Goal: Task Accomplishment & Management: Manage account settings

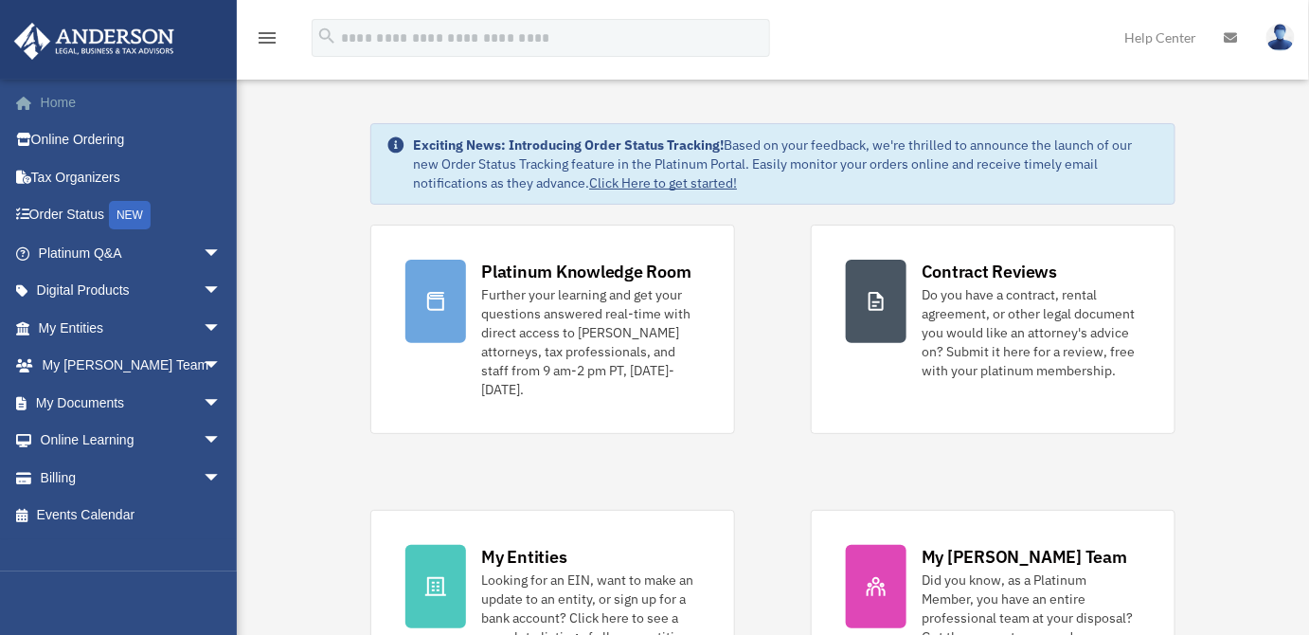
click at [55, 99] on link "Home" at bounding box center [131, 102] width 237 height 38
click at [80, 480] on link "Billing arrow_drop_down" at bounding box center [131, 478] width 237 height 38
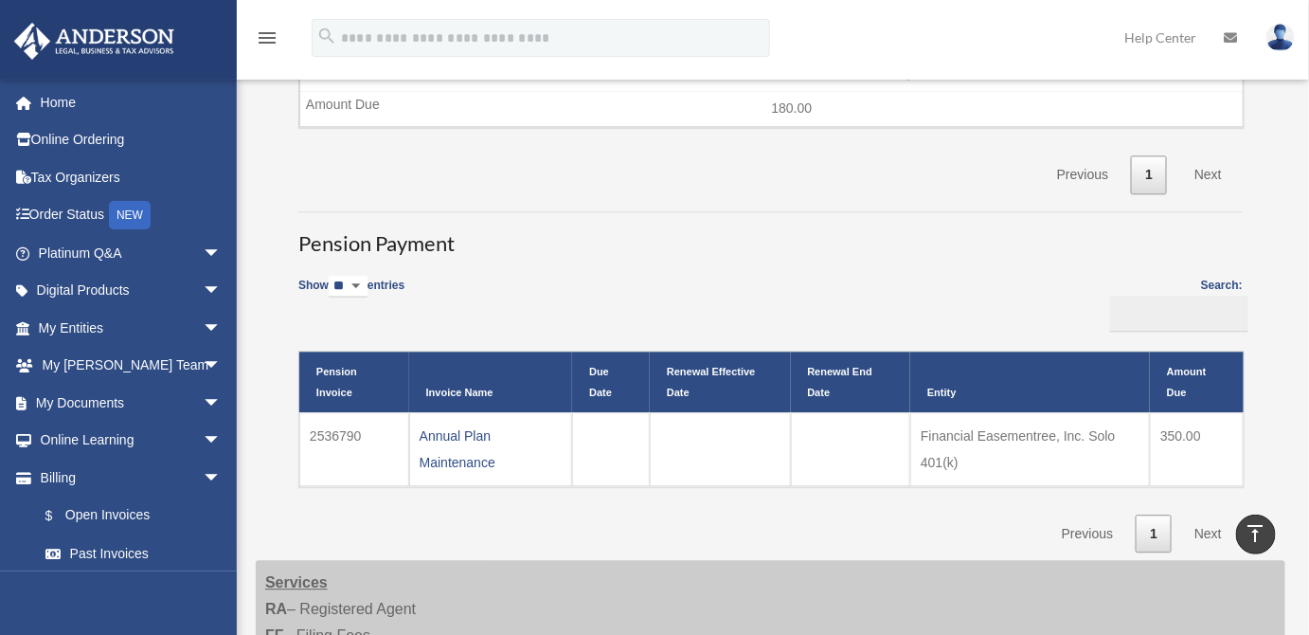
scroll to position [1397, 0]
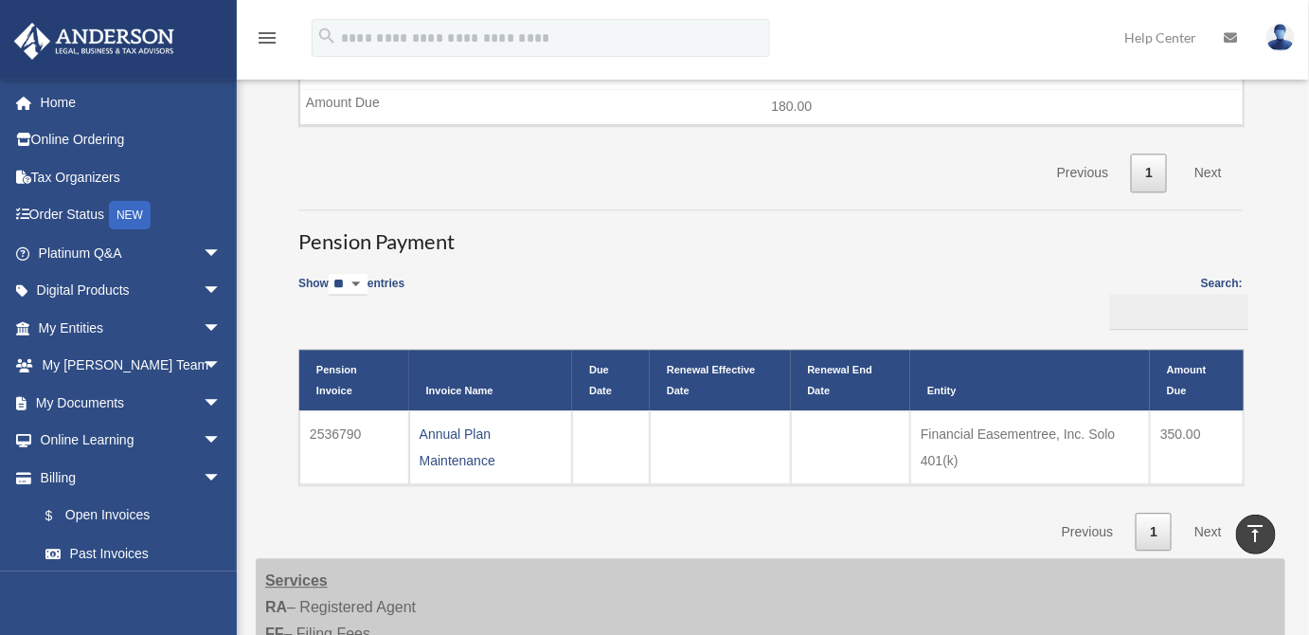
click at [1051, 365] on th "Entity" at bounding box center [1030, 380] width 240 height 61
click at [896, 374] on th "Renewal End Date" at bounding box center [851, 380] width 120 height 61
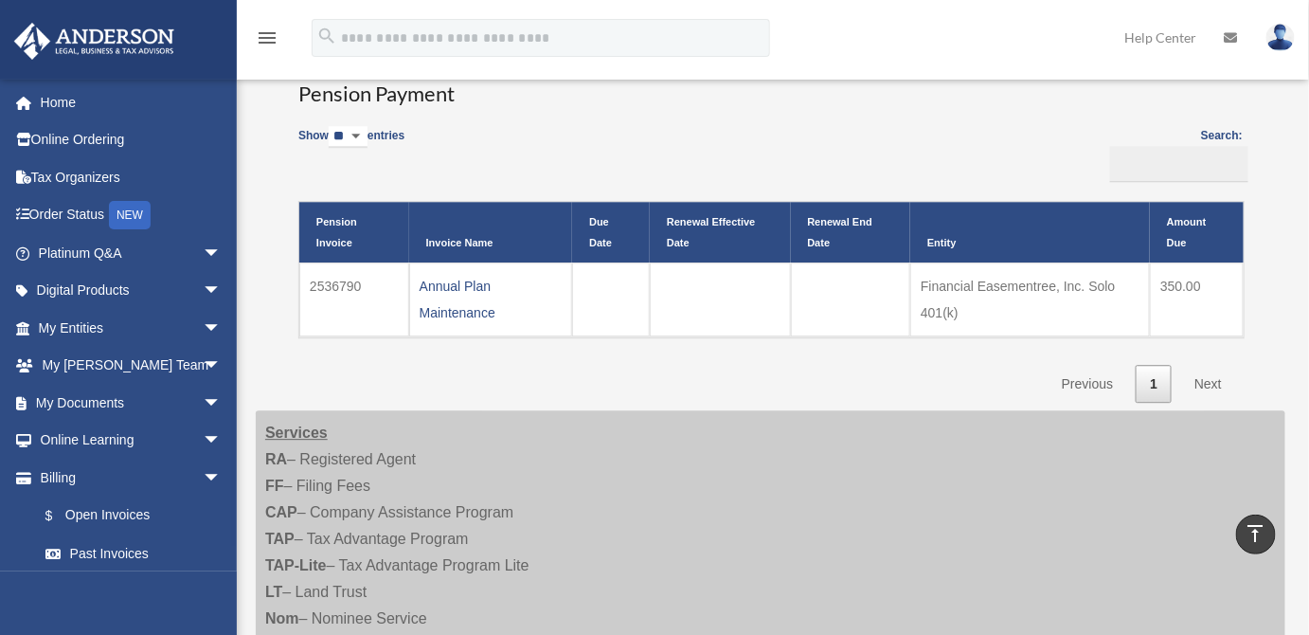
scroll to position [1541, 0]
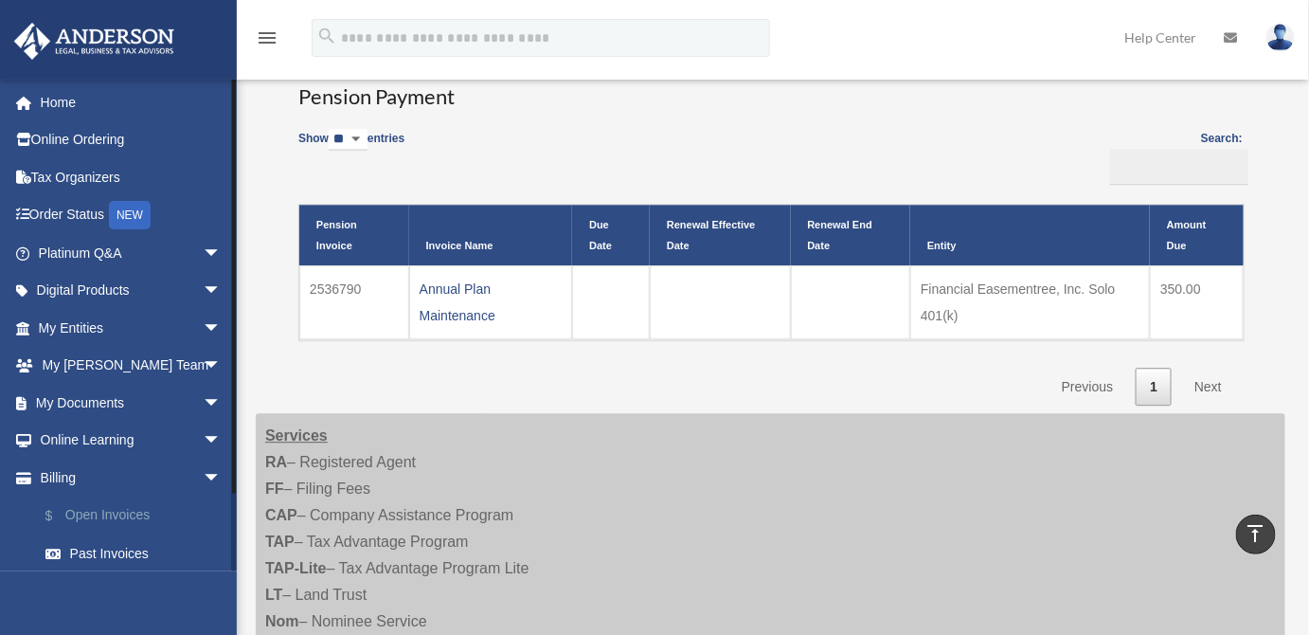
click at [128, 514] on link "$ Open Invoices" at bounding box center [139, 515] width 224 height 39
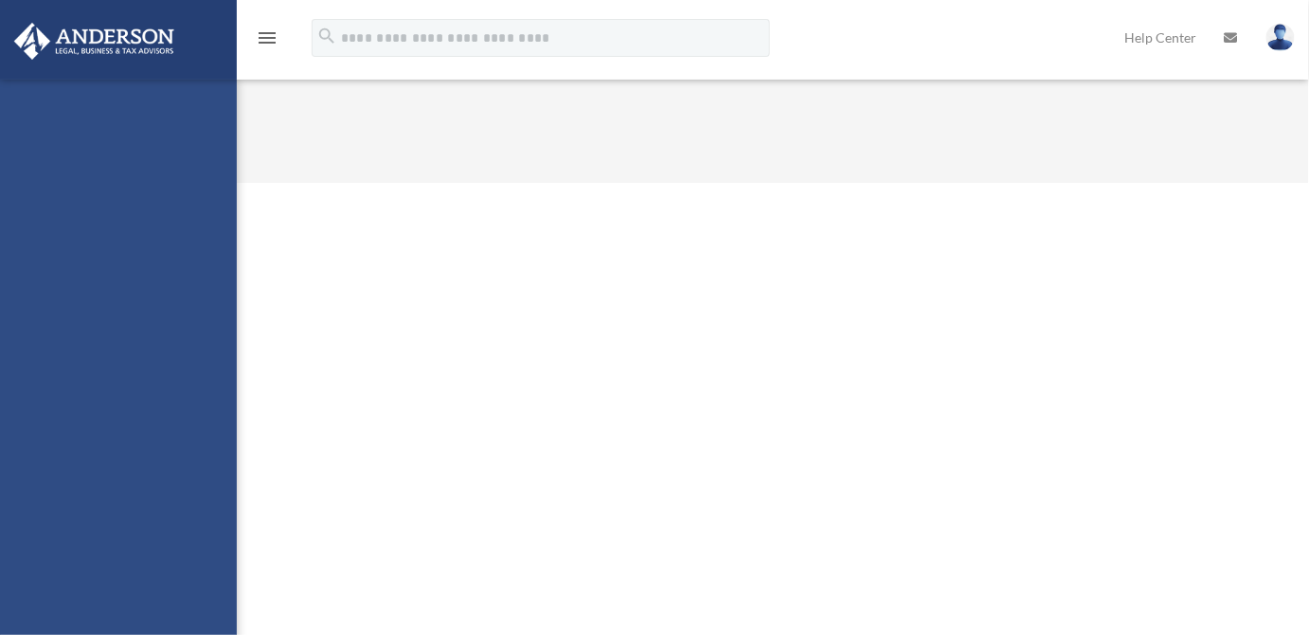
click at [1309, 183] on html "X Get a chance to win 6 months of Platinum for free just by filling out this su…" at bounding box center [654, 91] width 1309 height 183
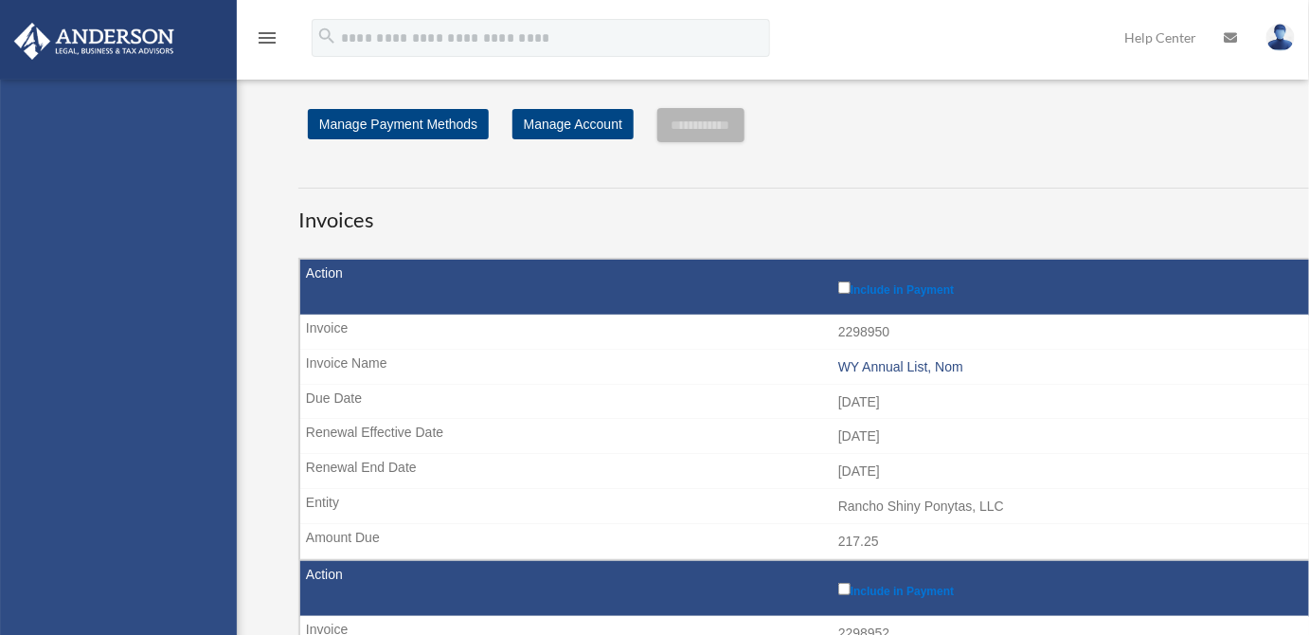
click at [1233, 353] on td "WY Annual List, Nom" at bounding box center [838, 368] width 1076 height 36
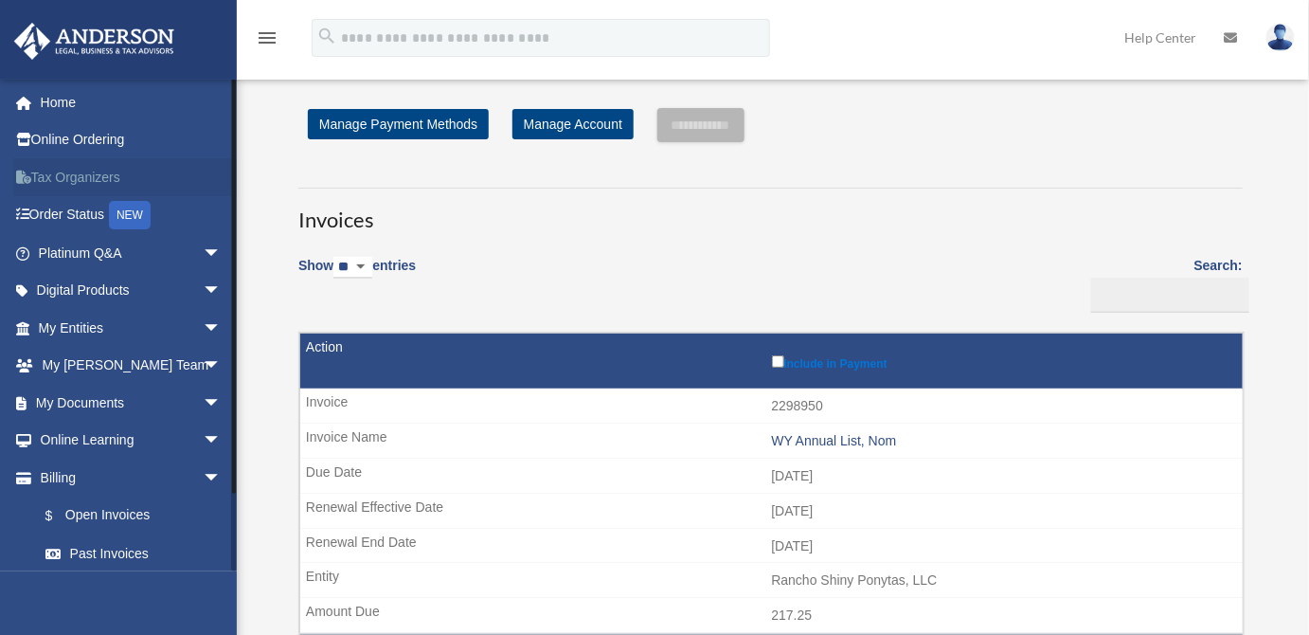
click at [54, 178] on link "Tax Organizers" at bounding box center [131, 177] width 237 height 38
click at [62, 94] on link "Home" at bounding box center [131, 102] width 237 height 38
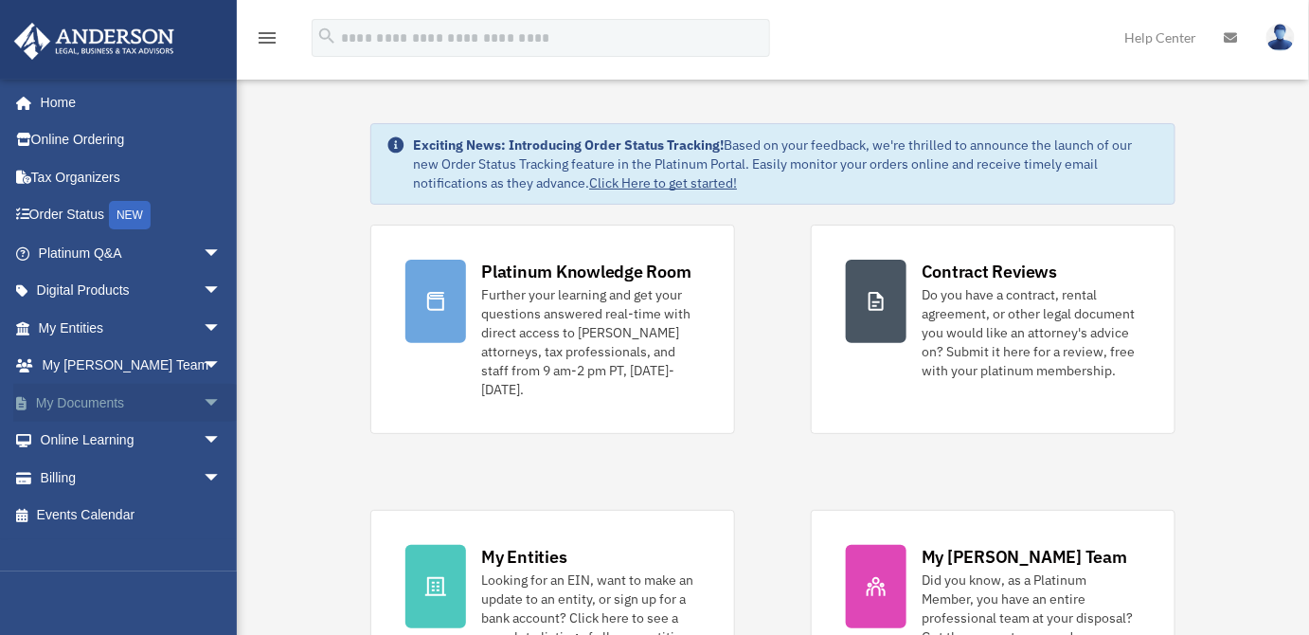
click at [99, 403] on link "My Documents arrow_drop_down" at bounding box center [131, 403] width 237 height 38
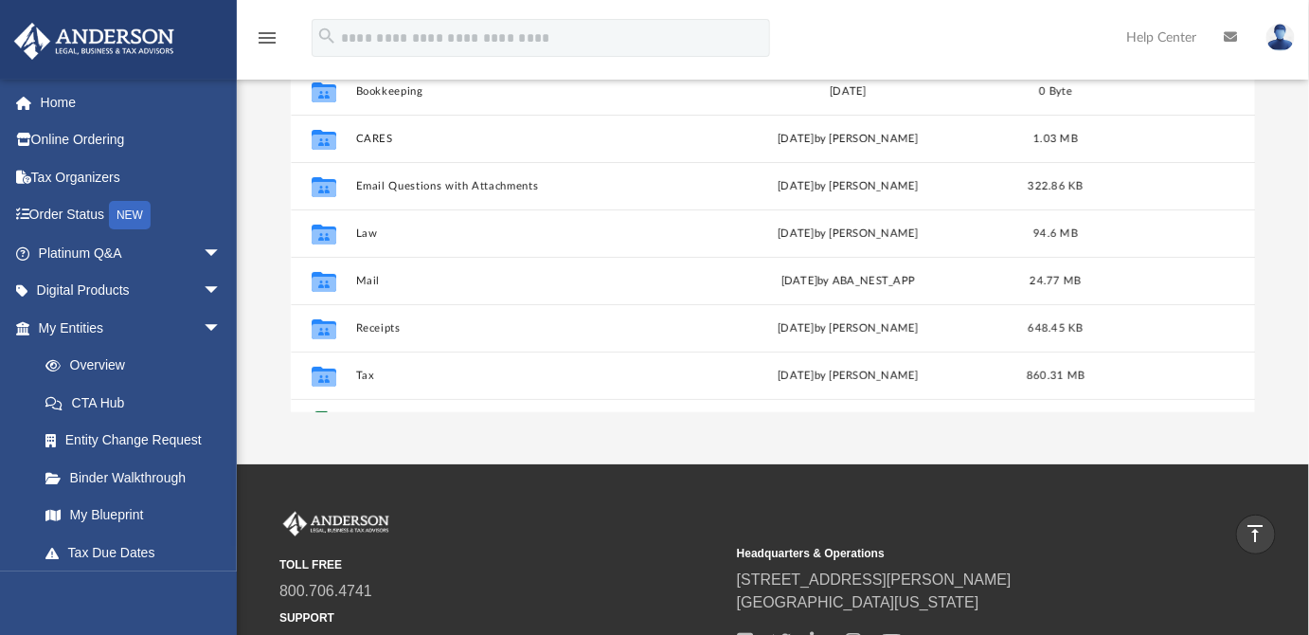
scroll to position [296, 0]
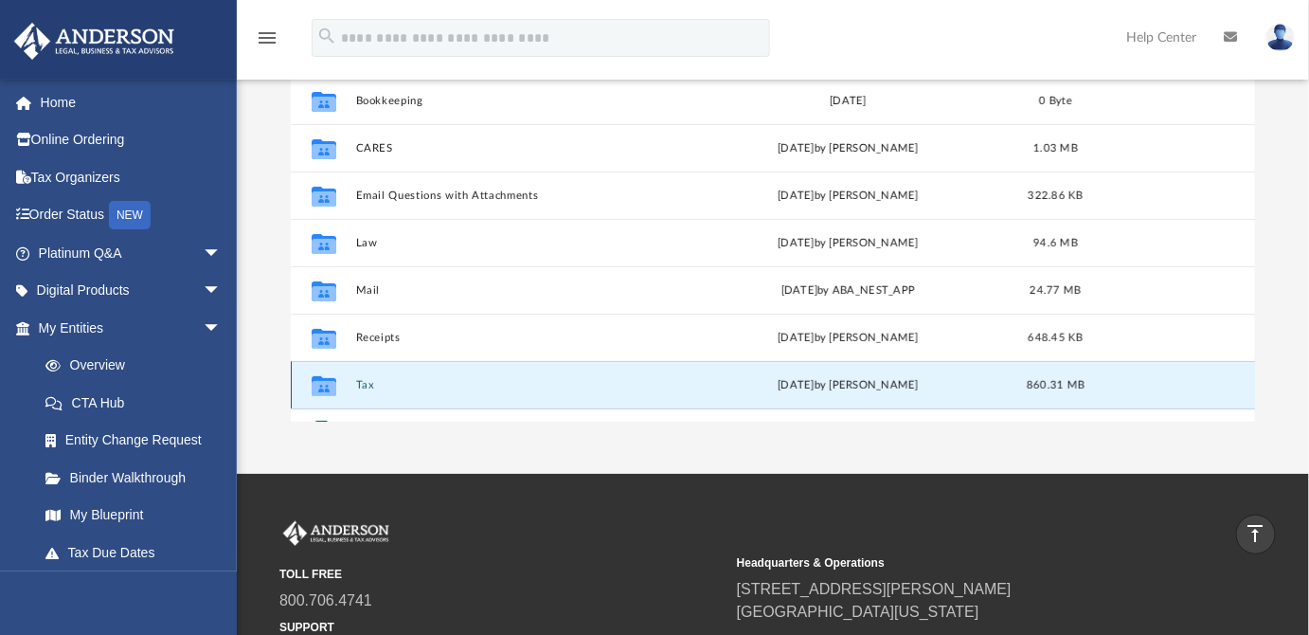
click at [362, 387] on button "Tax" at bounding box center [516, 385] width 323 height 12
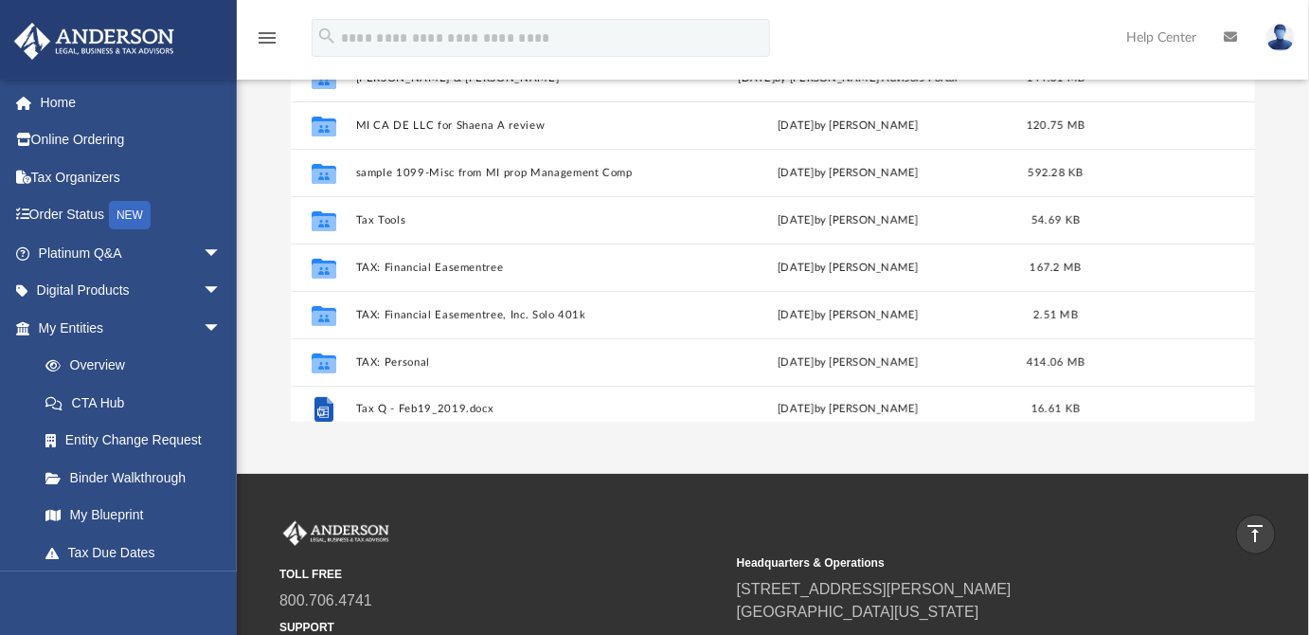
scroll to position [32, 0]
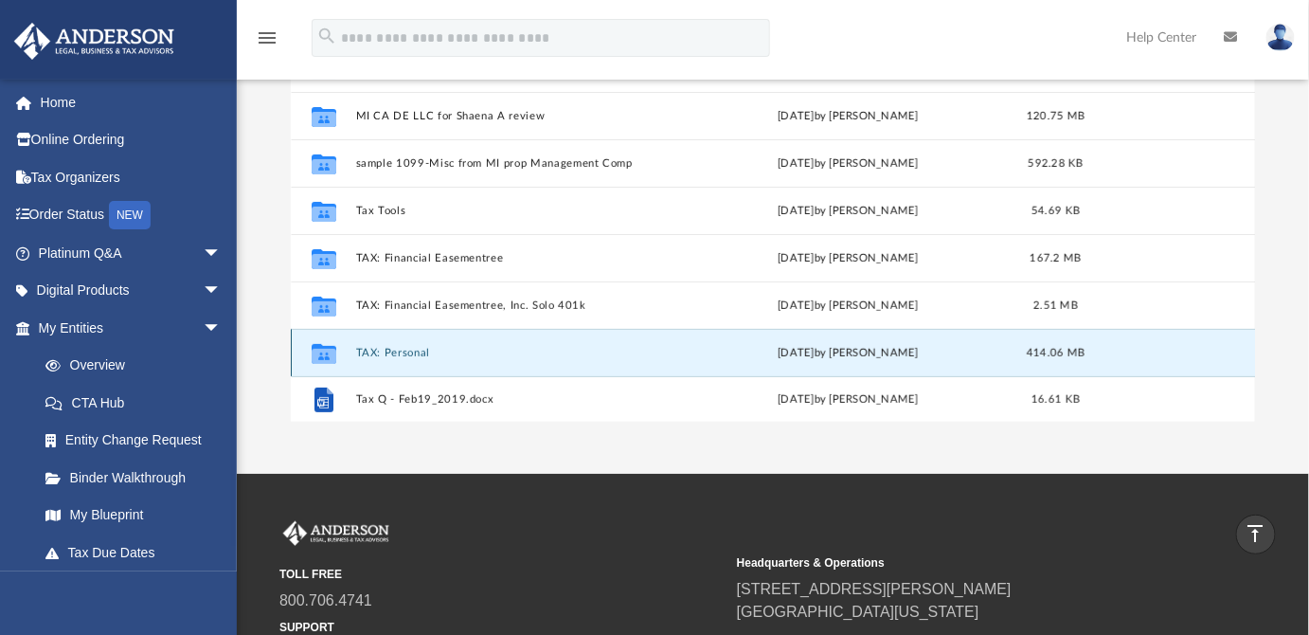
click at [410, 349] on button "TAX: Personal" at bounding box center [516, 353] width 323 height 12
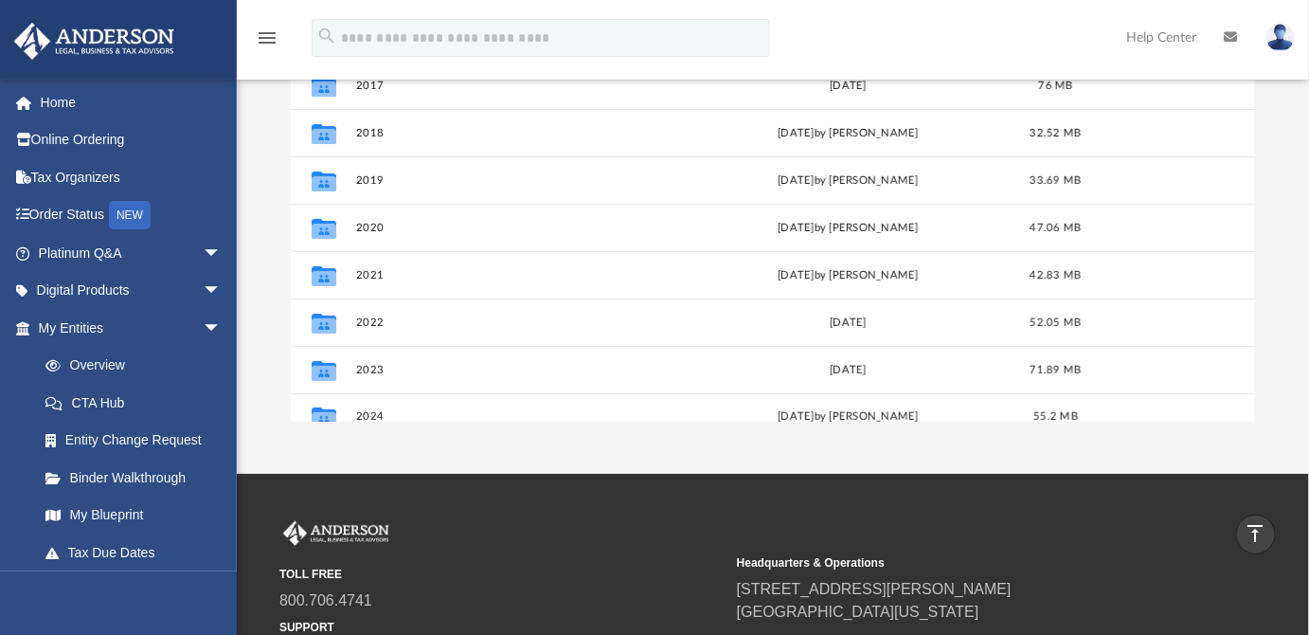
scroll to position [25, 0]
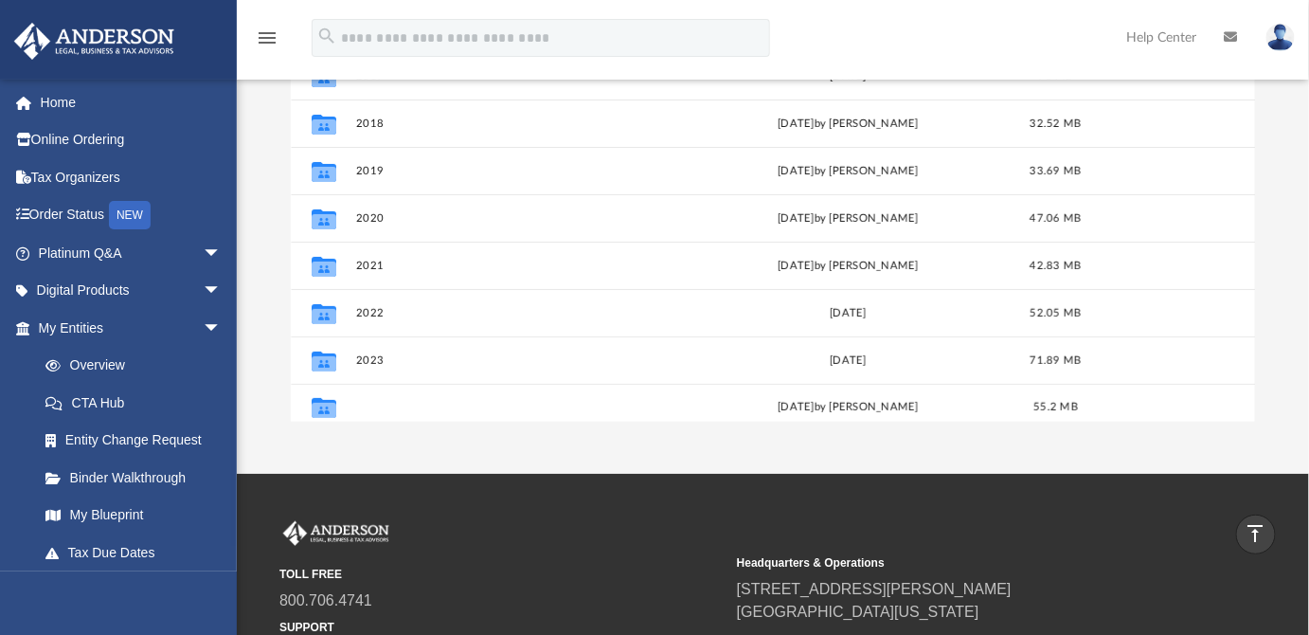
click at [376, 405] on div "Collaborated Folder 2016 Wed Oct 2 2019 2.81 MB Collaborated Folder 2017 Wed Oc…" at bounding box center [773, 225] width 965 height 393
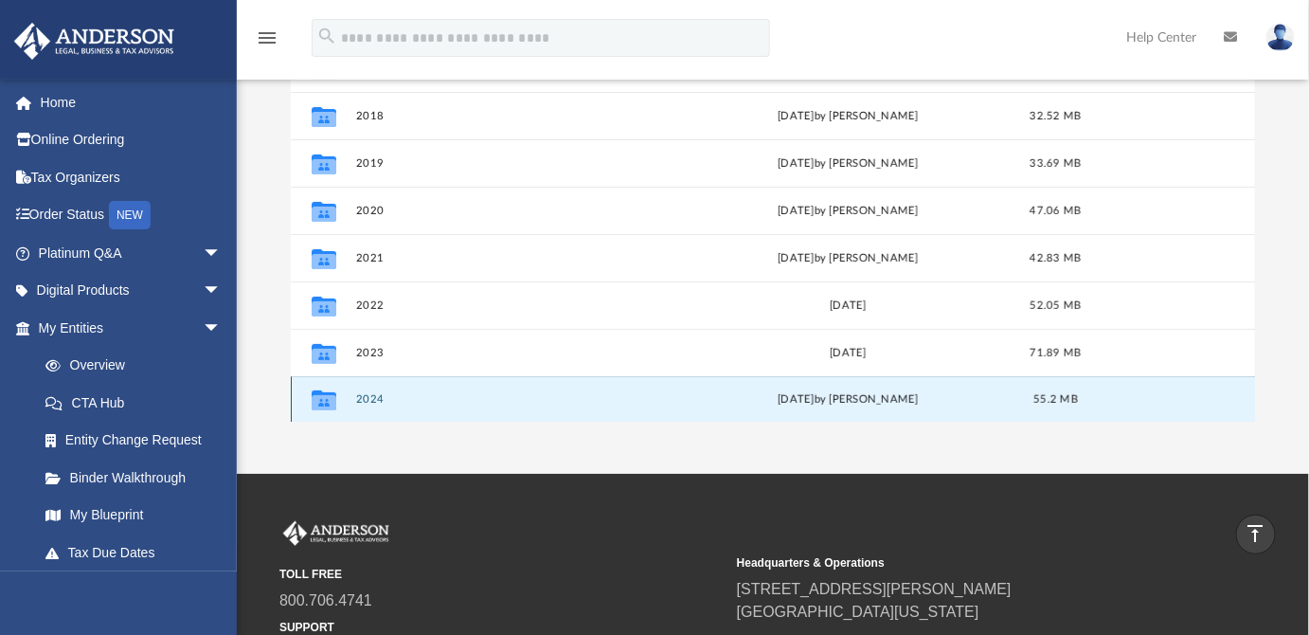
click at [360, 393] on button "2024" at bounding box center [516, 399] width 323 height 12
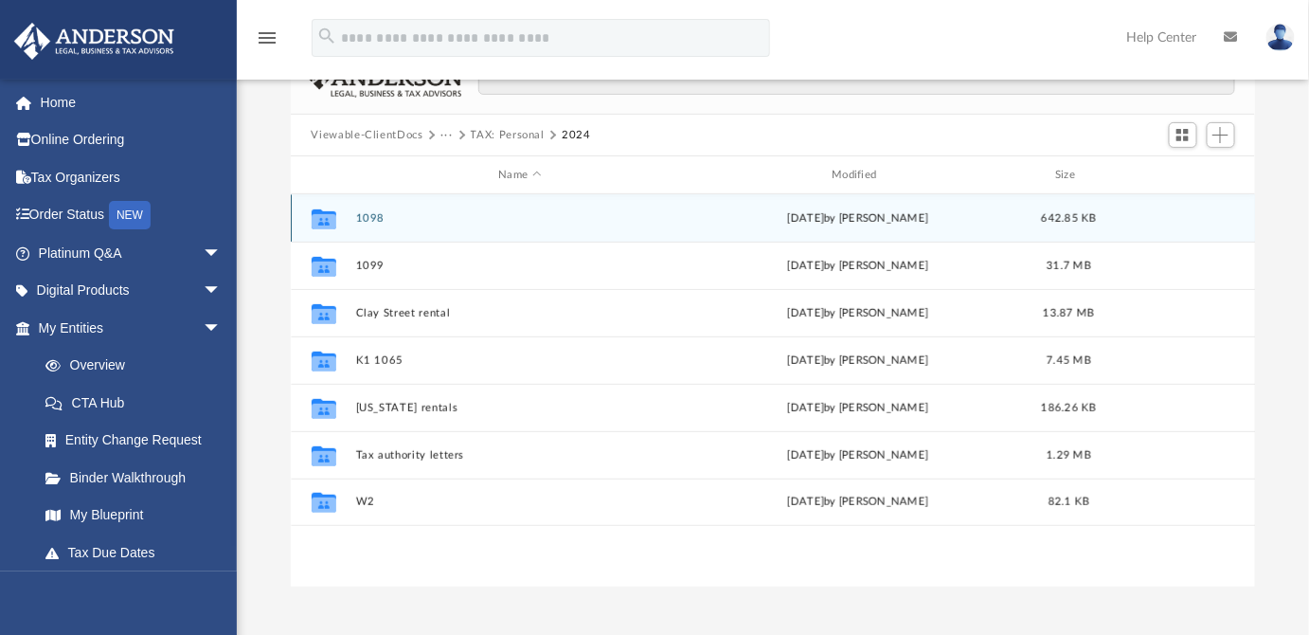
scroll to position [132, 0]
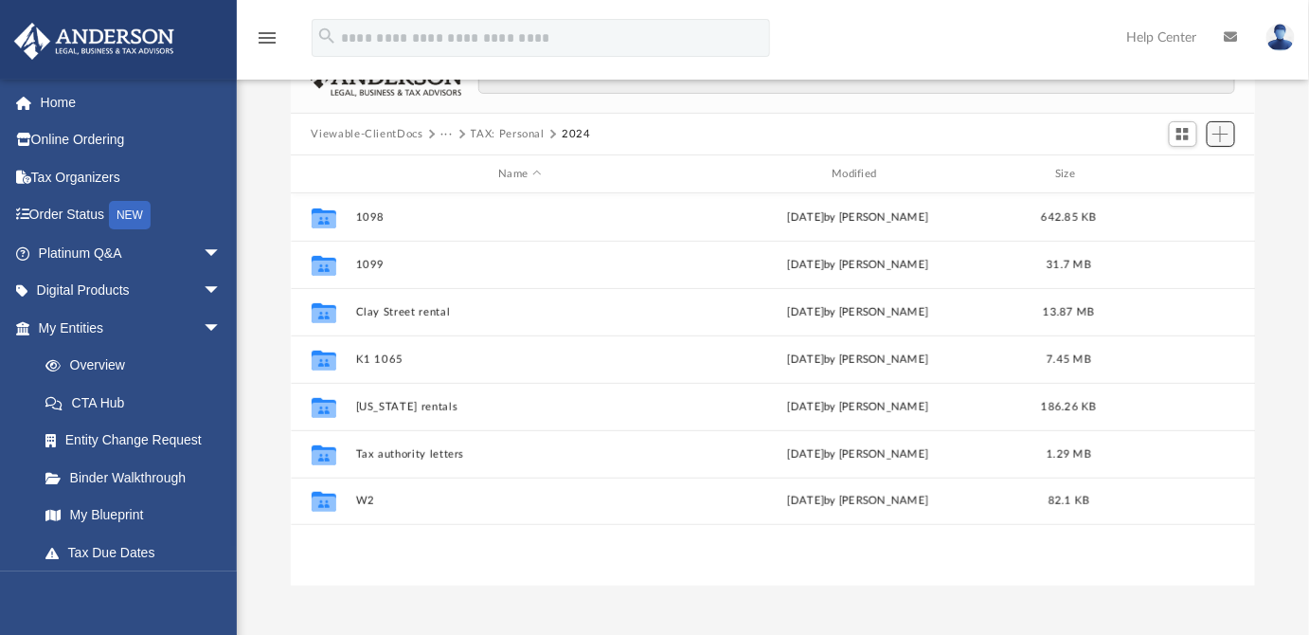
click at [1222, 129] on span "Add" at bounding box center [1221, 134] width 16 height 16
click at [1188, 201] on li "New Folder" at bounding box center [1194, 201] width 61 height 20
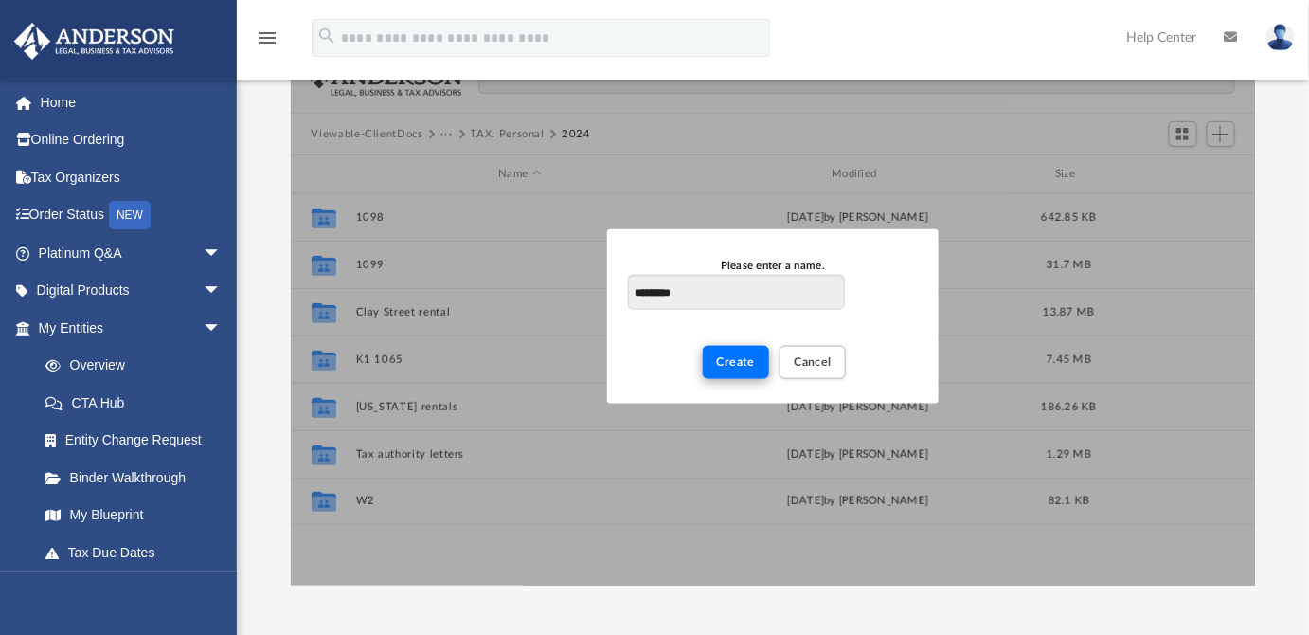
type input "*********"
click at [745, 371] on button "Create" at bounding box center [736, 361] width 67 height 33
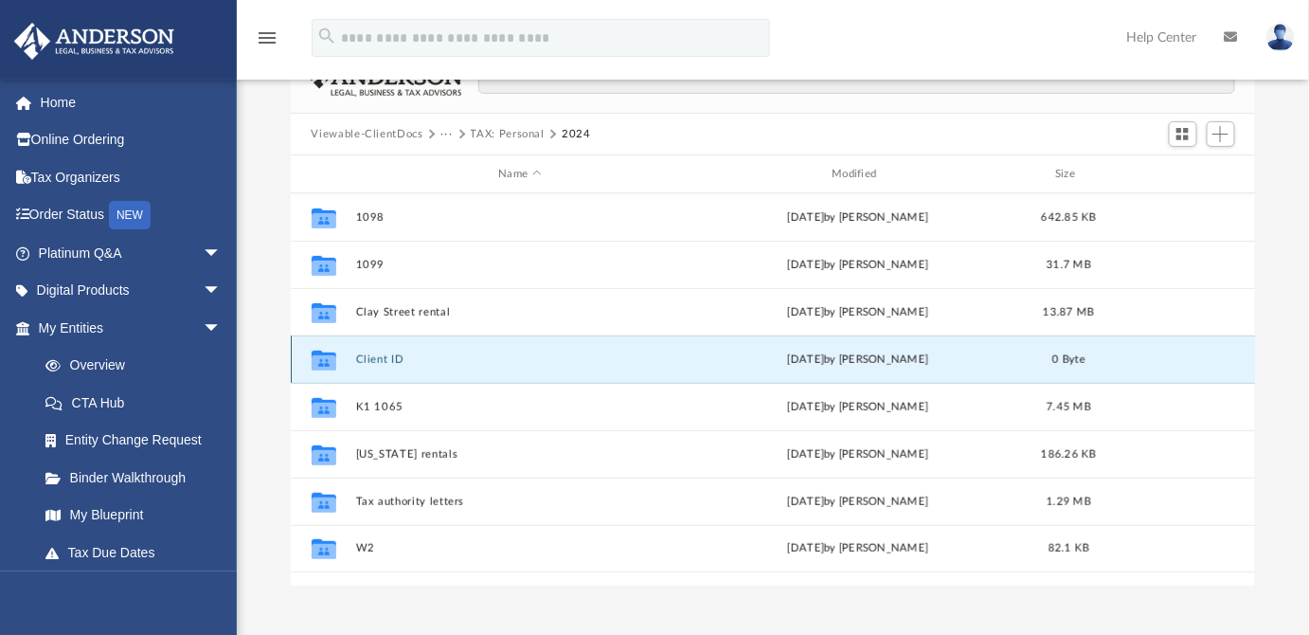
click at [357, 356] on button "Client ID" at bounding box center [520, 359] width 330 height 12
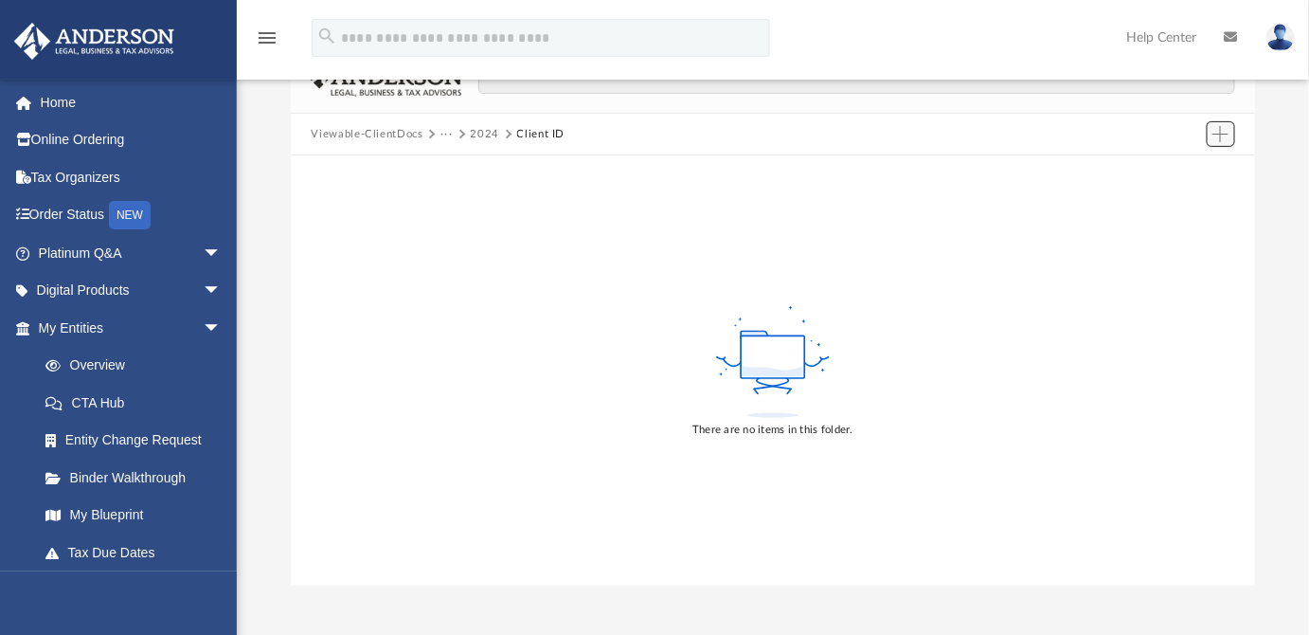
click at [1220, 127] on span "Add" at bounding box center [1221, 134] width 16 height 16
click at [1175, 174] on li "Upload" at bounding box center [1194, 171] width 61 height 20
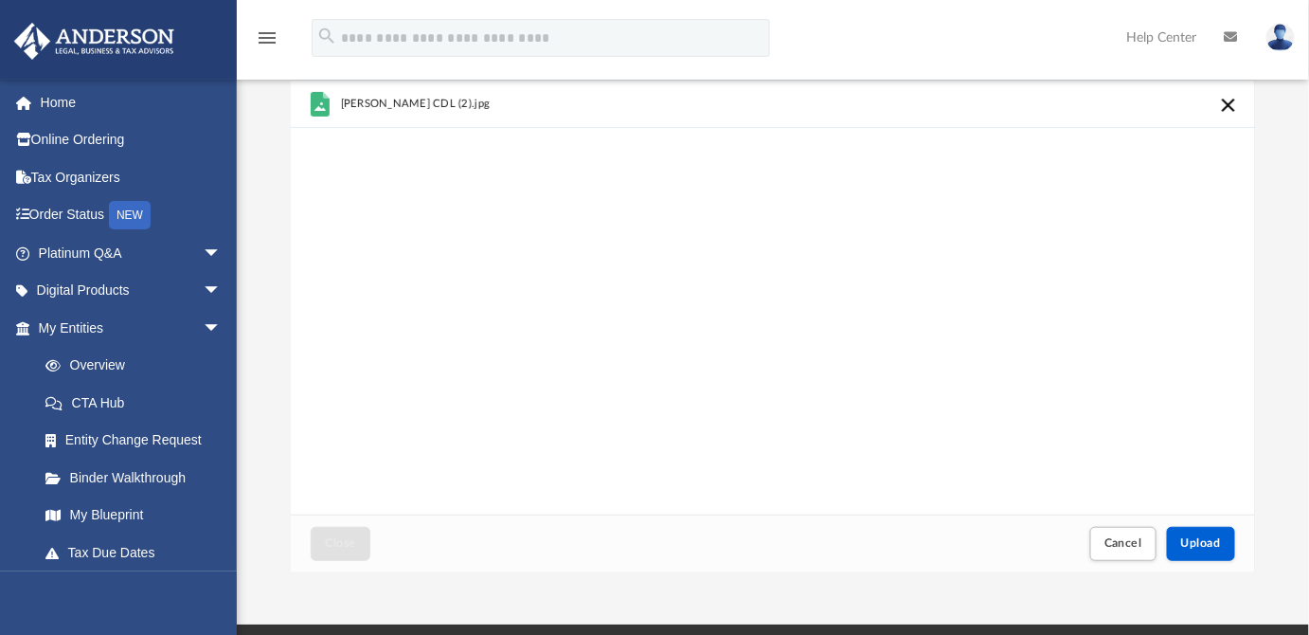
scroll to position [205, 0]
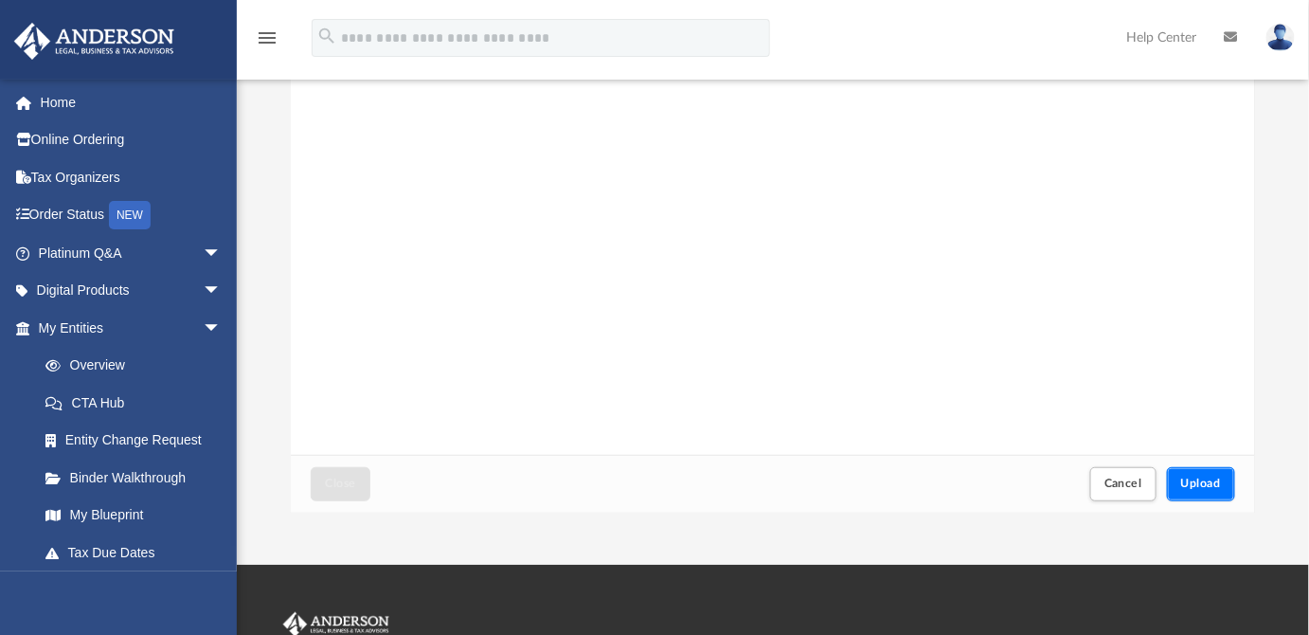
click at [1192, 485] on span "Upload" at bounding box center [1201, 483] width 40 height 11
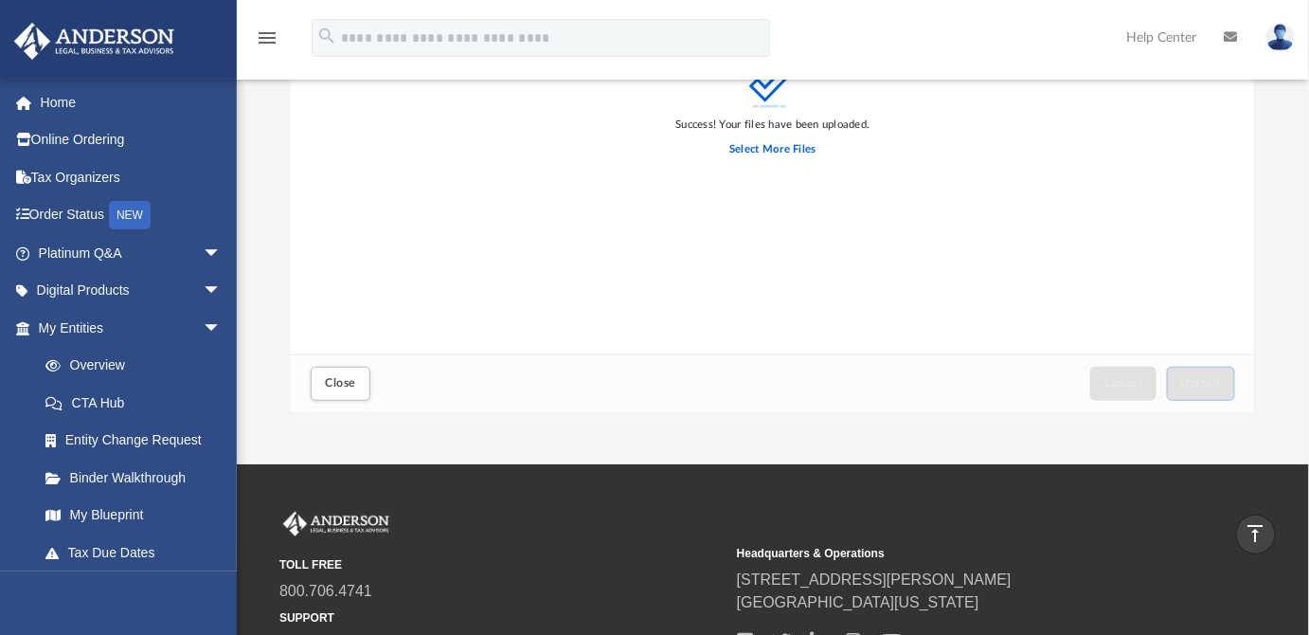
scroll to position [312, 0]
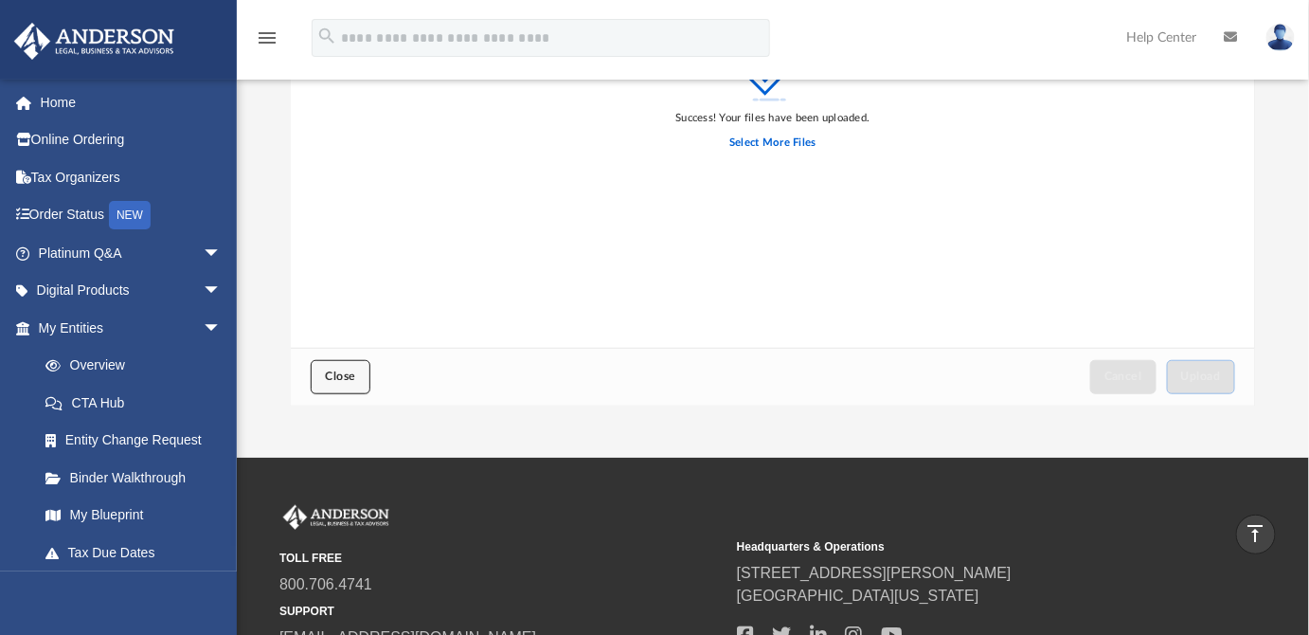
click at [330, 371] on span "Close" at bounding box center [340, 375] width 30 height 11
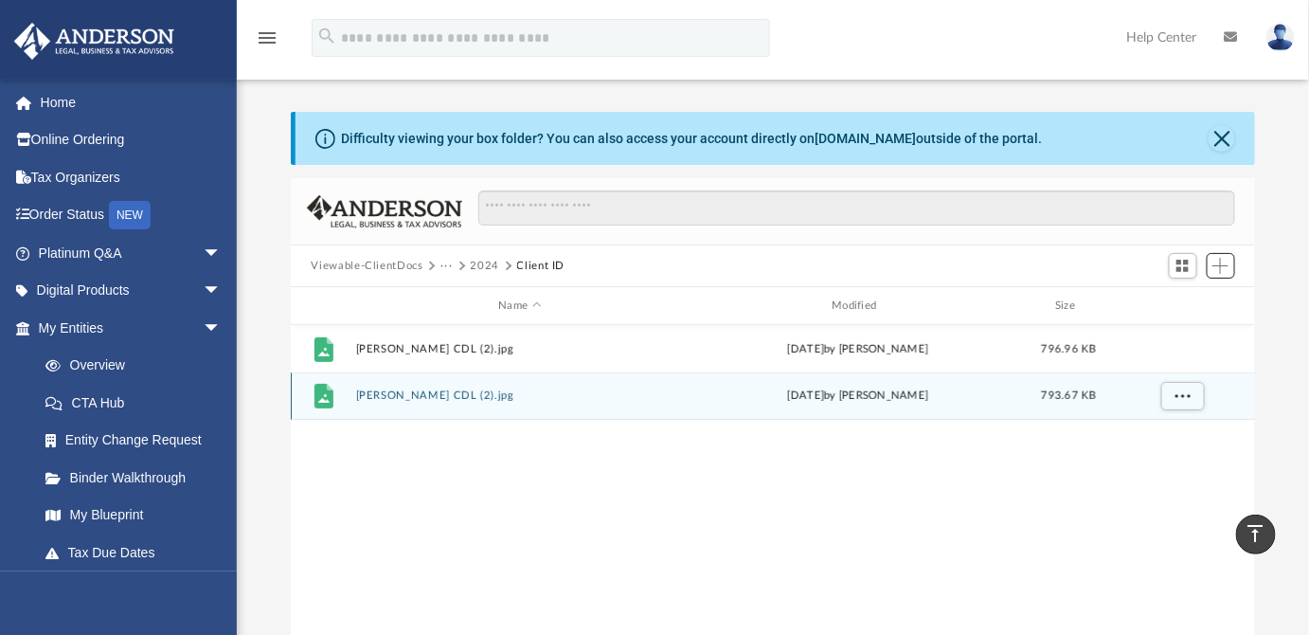
scroll to position [417, 952]
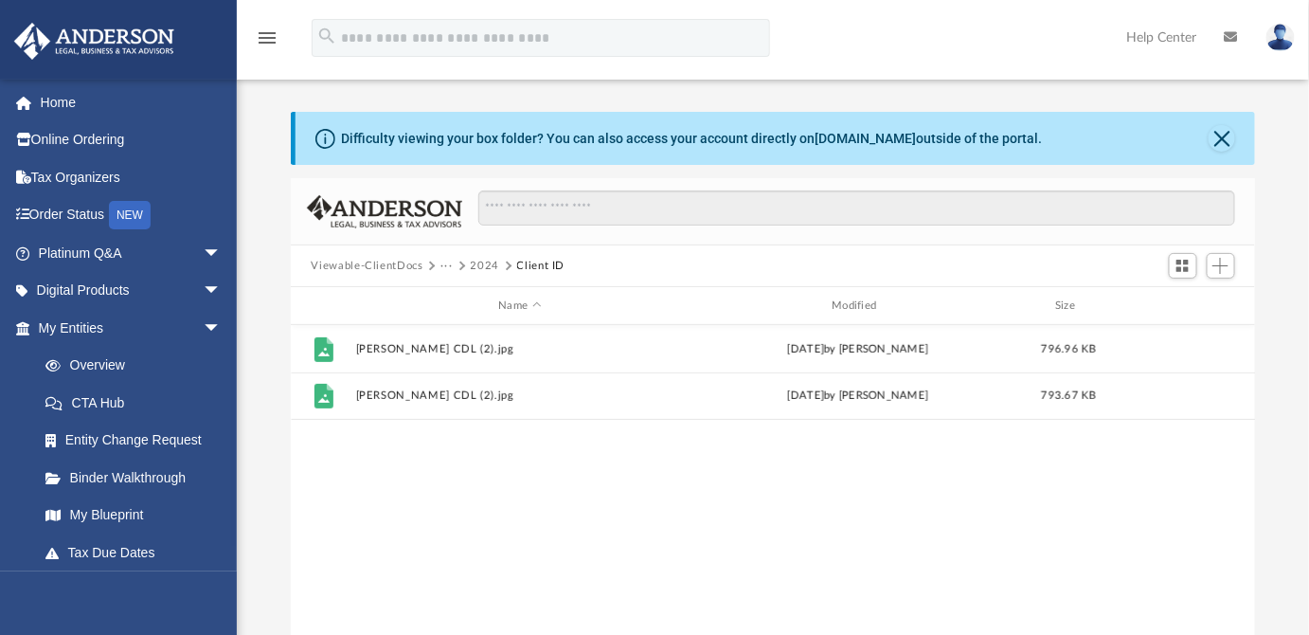
click at [489, 264] on button "2024" at bounding box center [485, 266] width 29 height 17
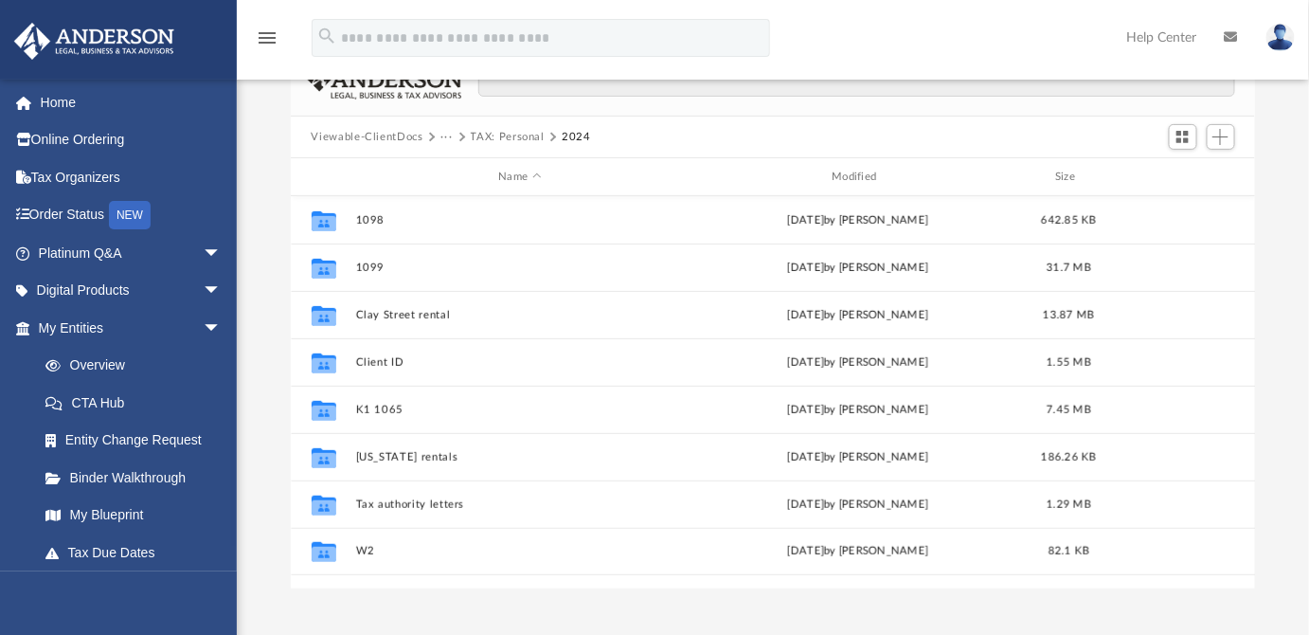
scroll to position [131, 0]
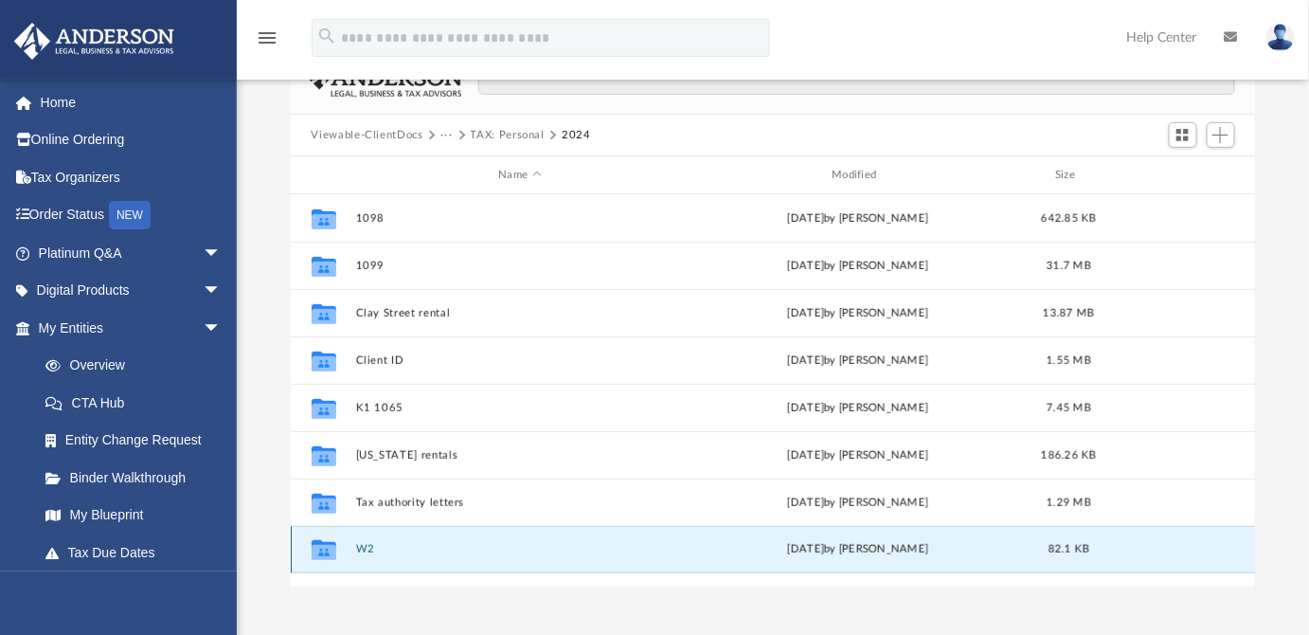
click at [356, 544] on button "W2" at bounding box center [520, 549] width 330 height 12
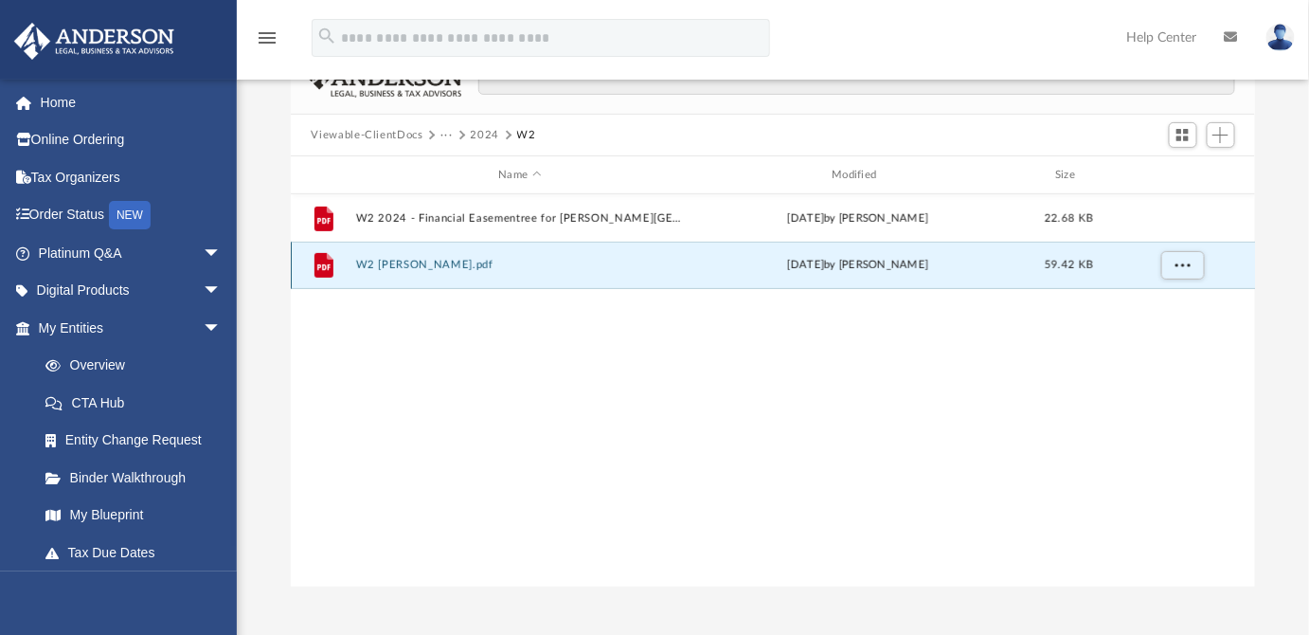
click at [419, 263] on button "W2 Wendy.pdf" at bounding box center [520, 265] width 330 height 12
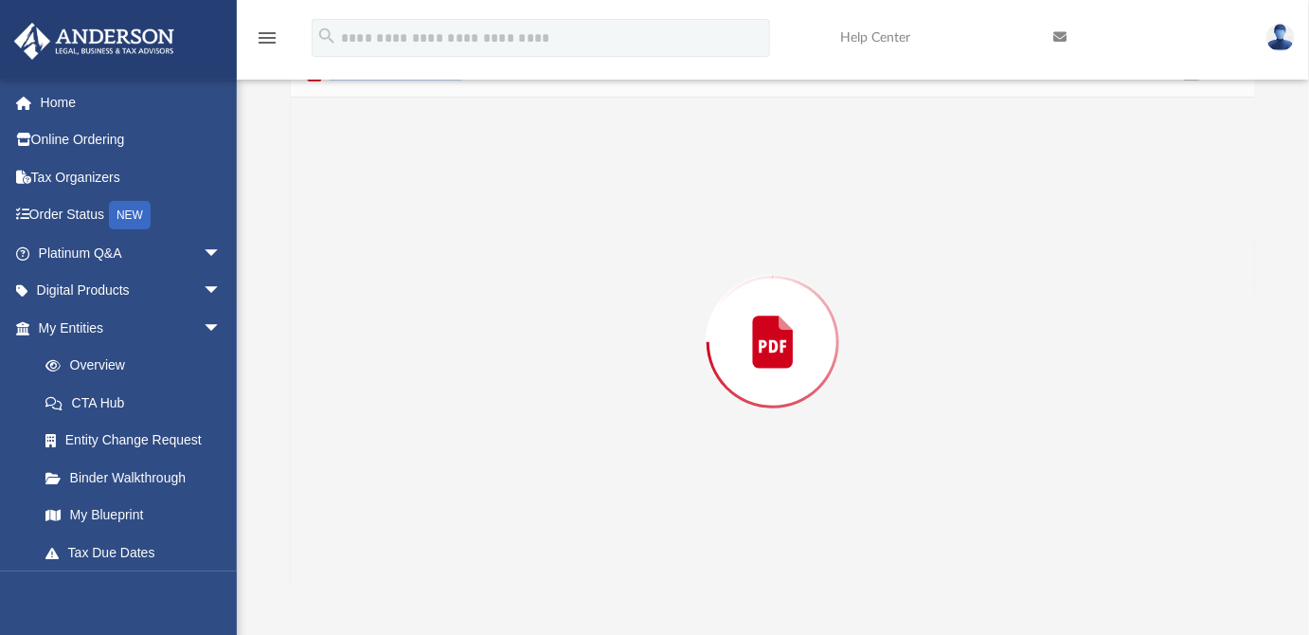
click at [419, 263] on div "Preview" at bounding box center [773, 342] width 965 height 489
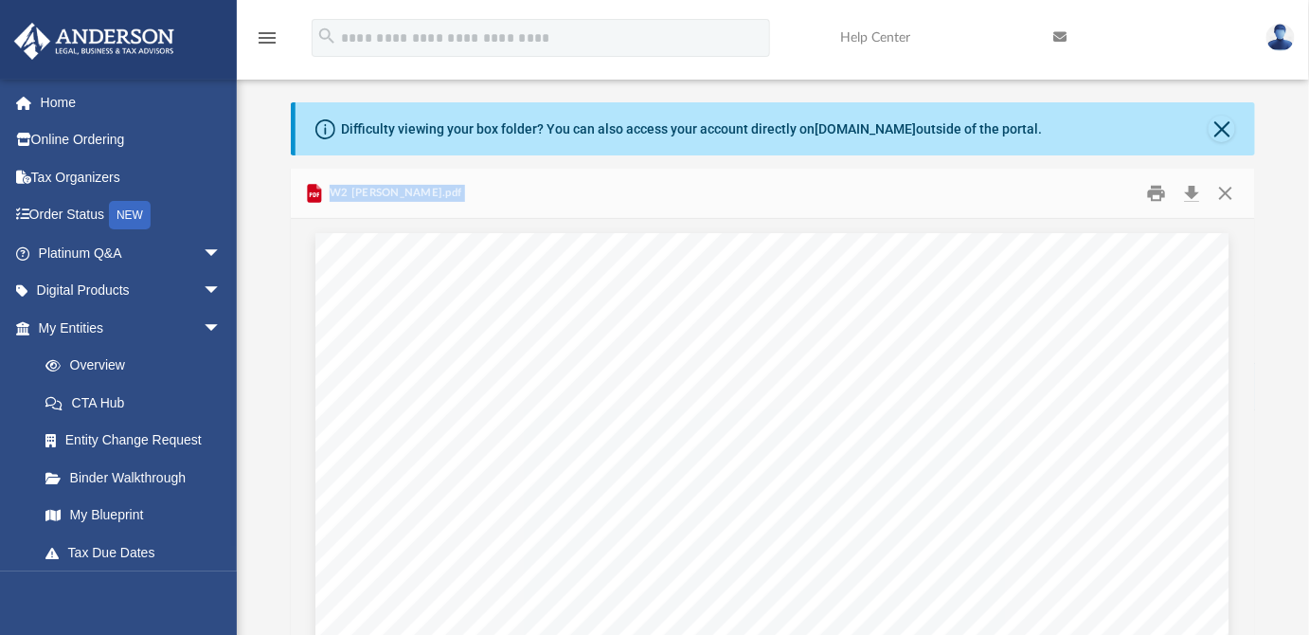
scroll to position [0, 0]
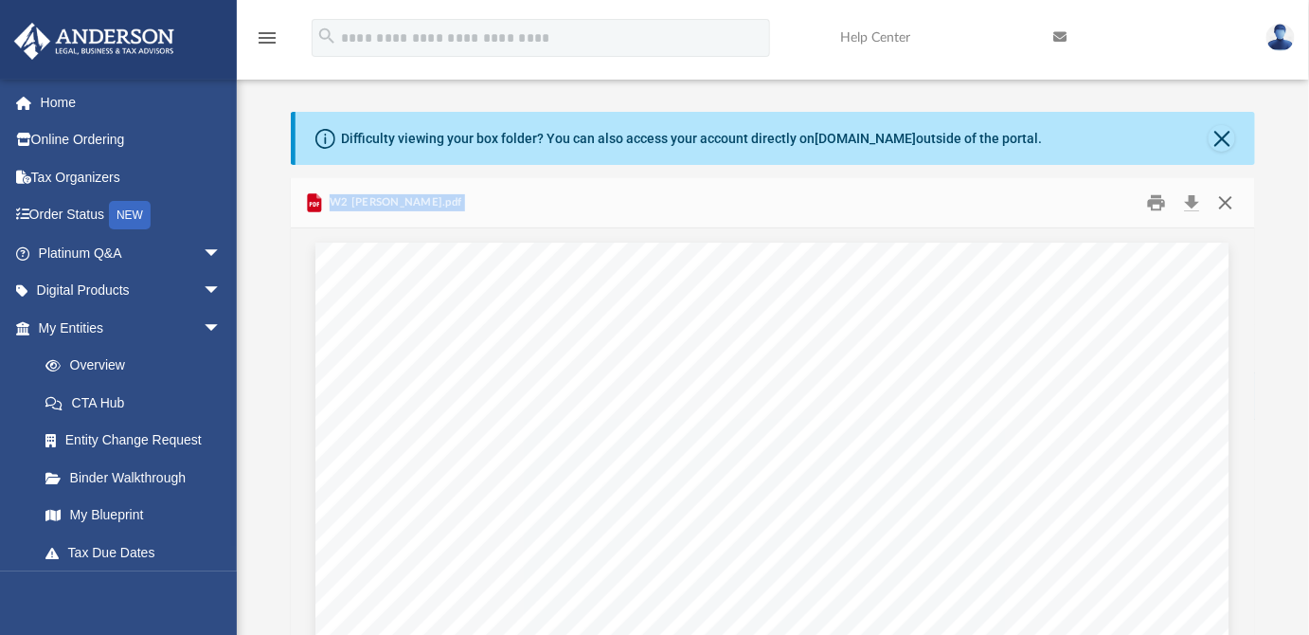
click at [1225, 201] on button "Close" at bounding box center [1226, 203] width 34 height 29
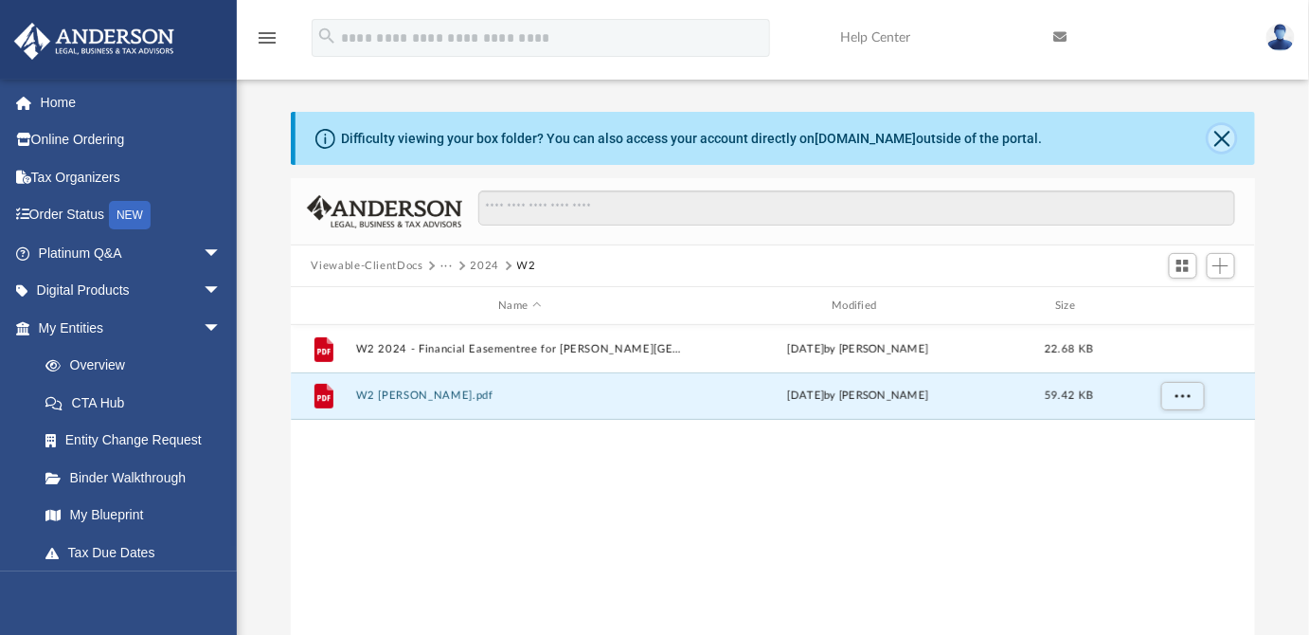
click at [1224, 136] on button "Close" at bounding box center [1222, 138] width 27 height 27
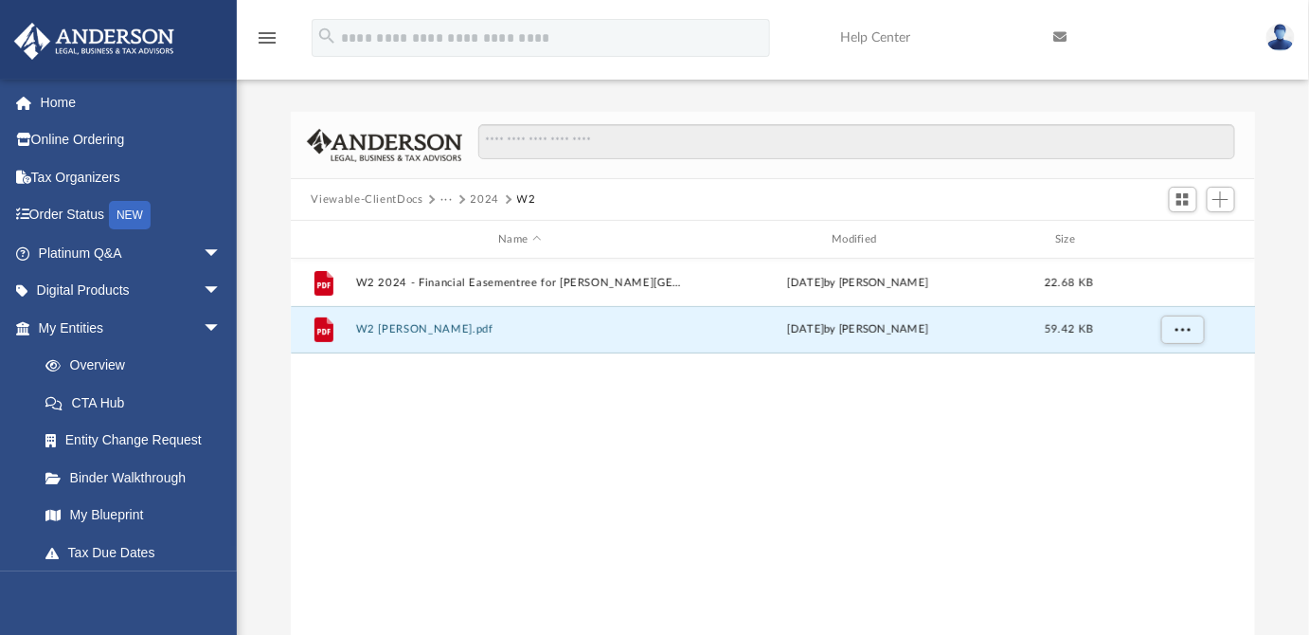
click at [482, 200] on button "2024" at bounding box center [485, 199] width 29 height 17
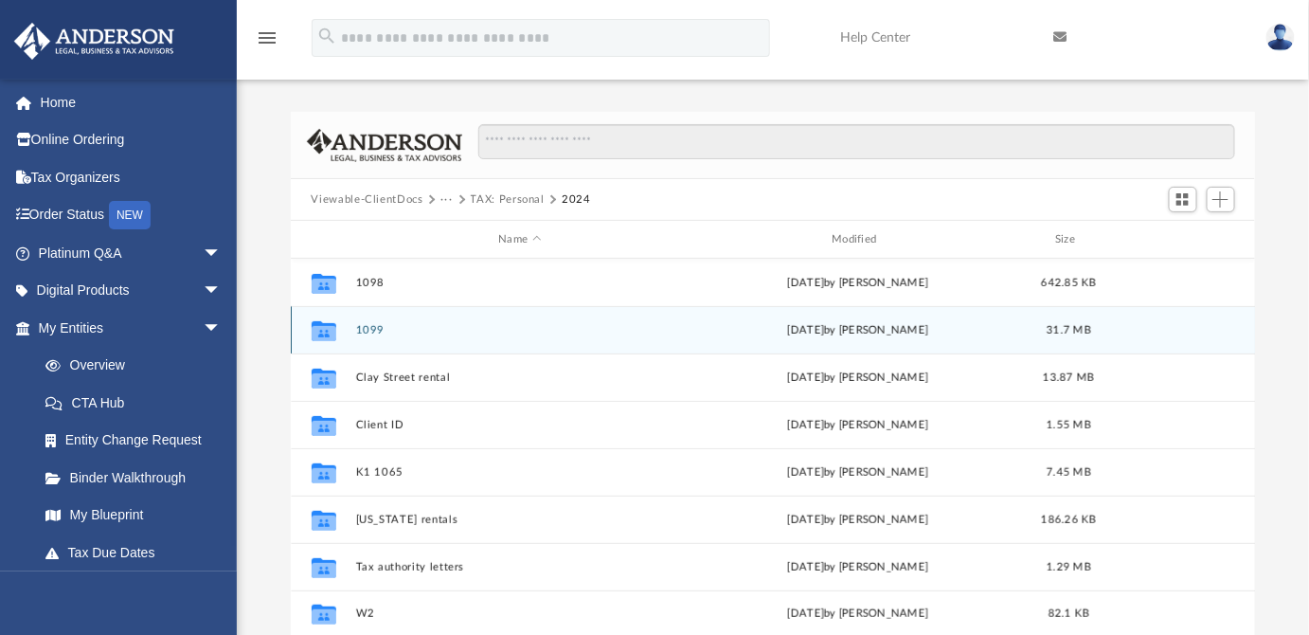
click at [464, 328] on button "1099" at bounding box center [520, 330] width 330 height 12
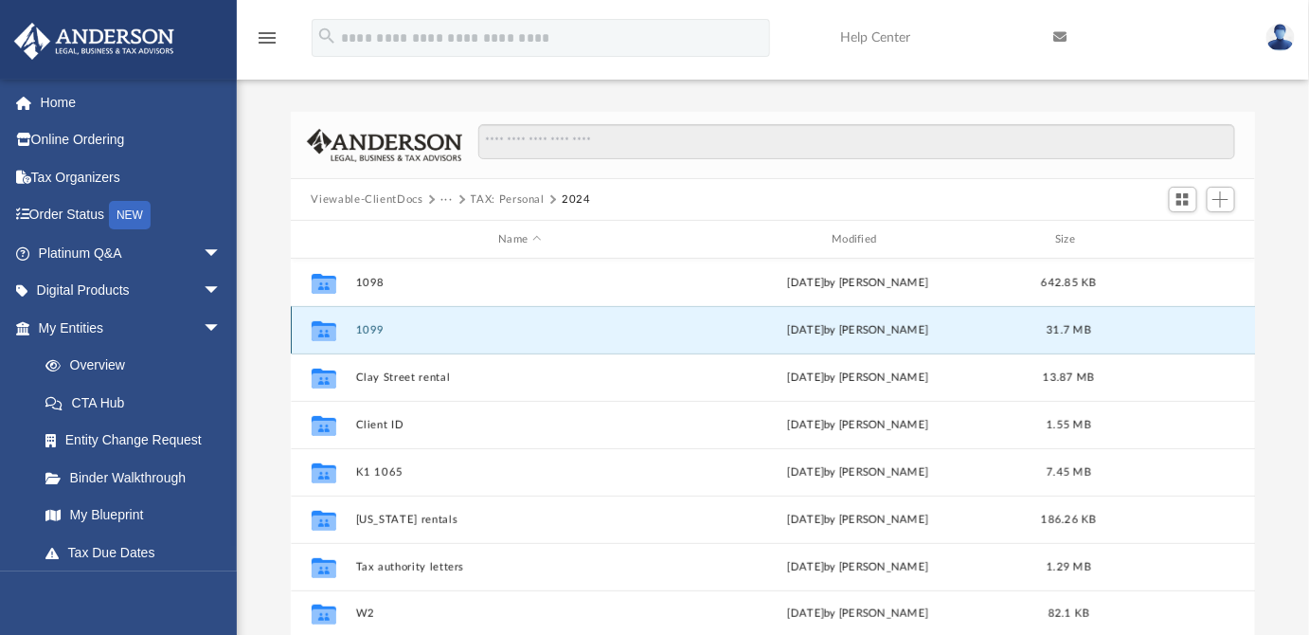
click at [464, 328] on button "1099" at bounding box center [520, 330] width 330 height 12
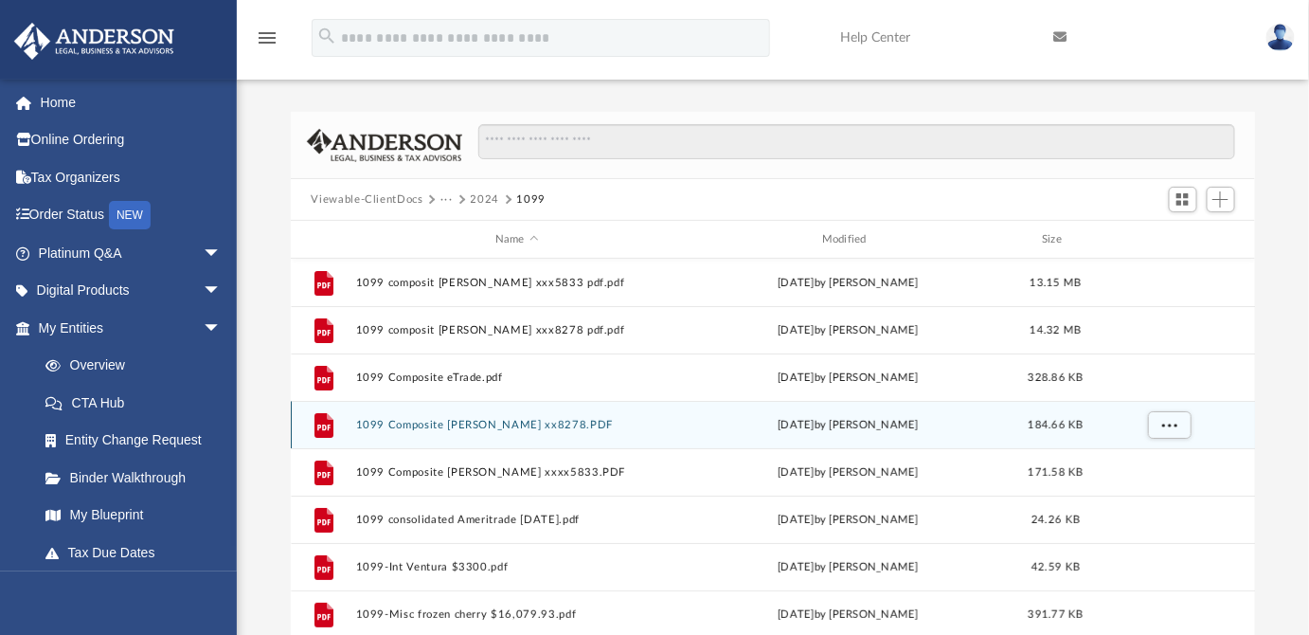
click at [493, 424] on button "1099 Composite Schwab xx8278.PDF" at bounding box center [516, 425] width 323 height 12
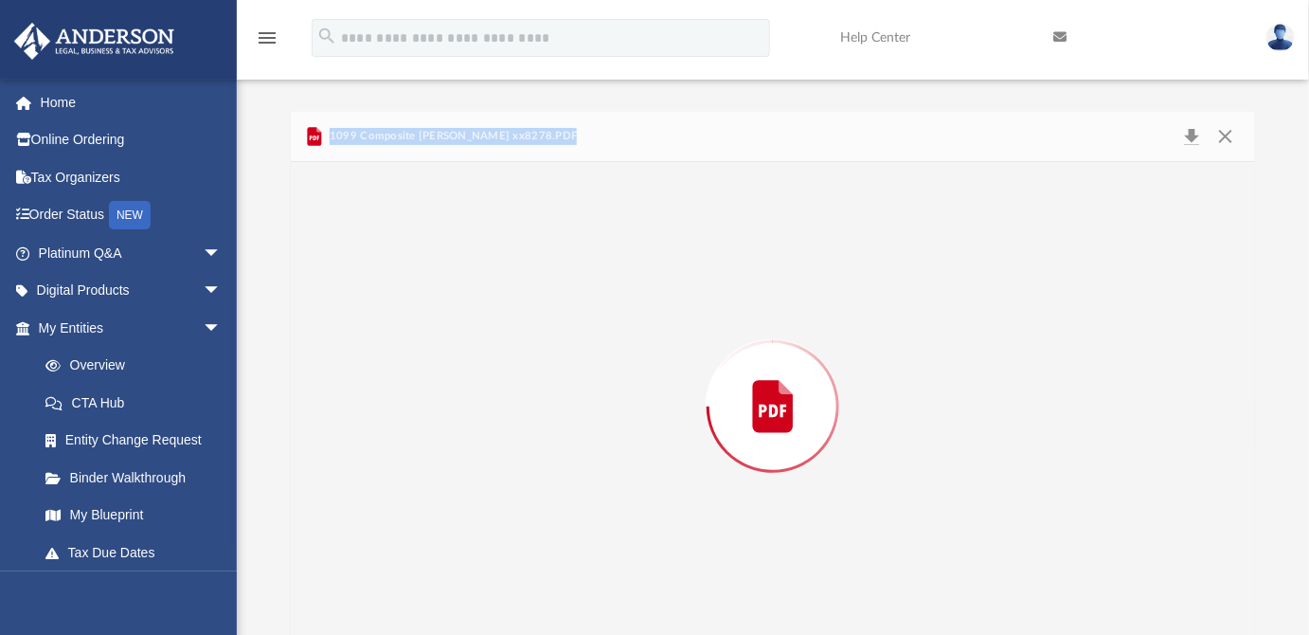
scroll to position [15, 0]
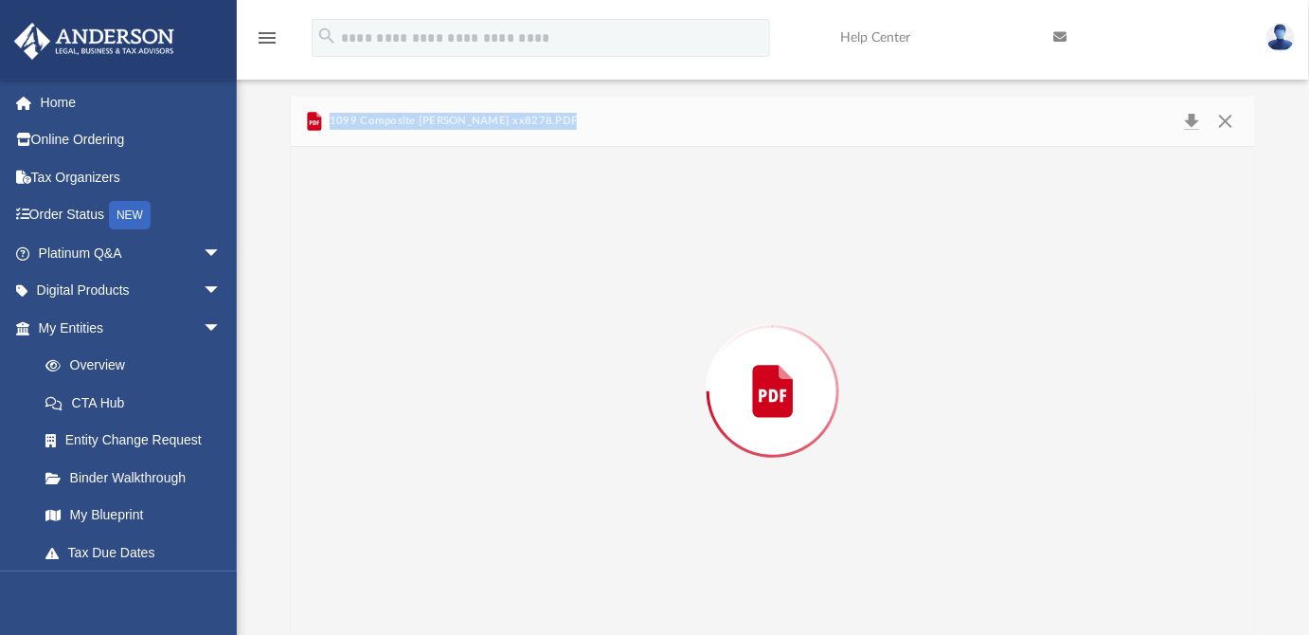
click at [493, 424] on div "Preview" at bounding box center [773, 391] width 965 height 489
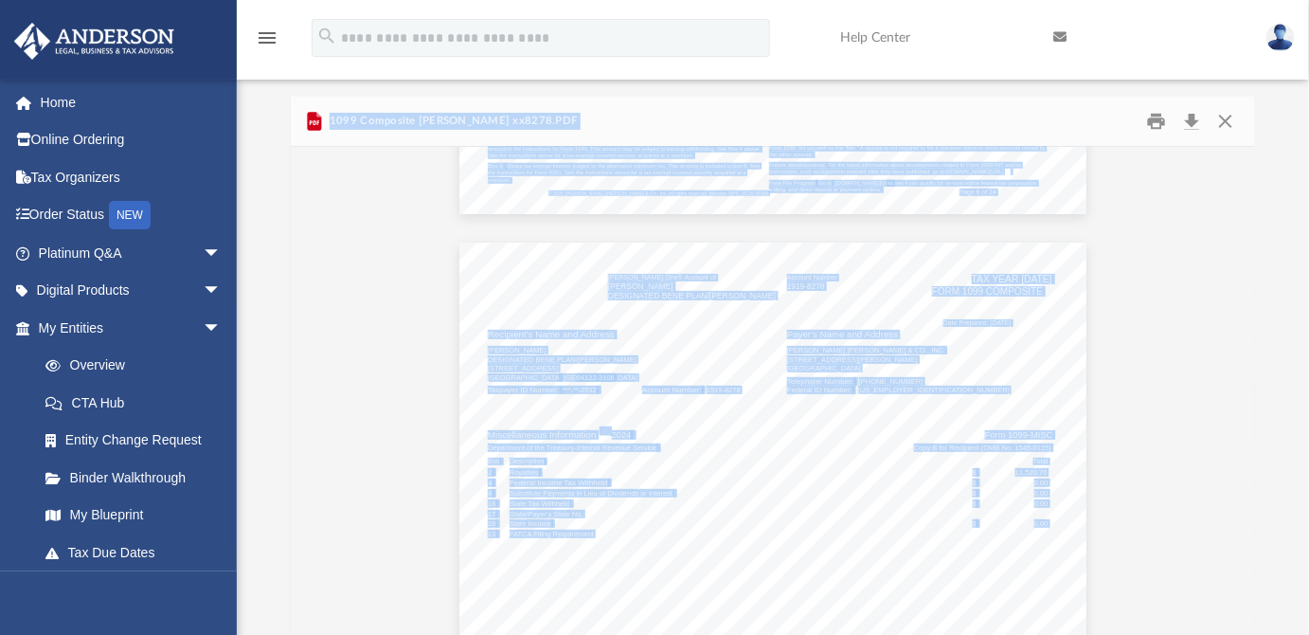
scroll to position [3422, 0]
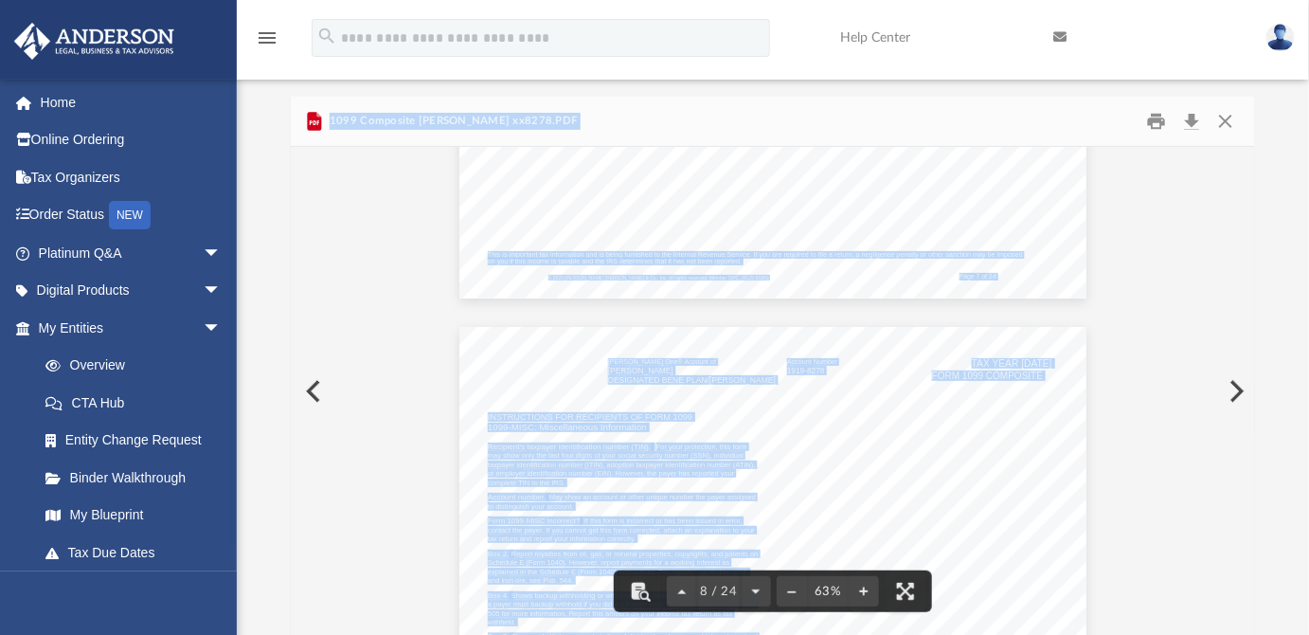
click at [1064, 417] on div "INSTRUCTIONS FOR RECIPIENTS OF FORM 1099 Recipient's taxpayer identification nu…" at bounding box center [773, 569] width 626 height 484
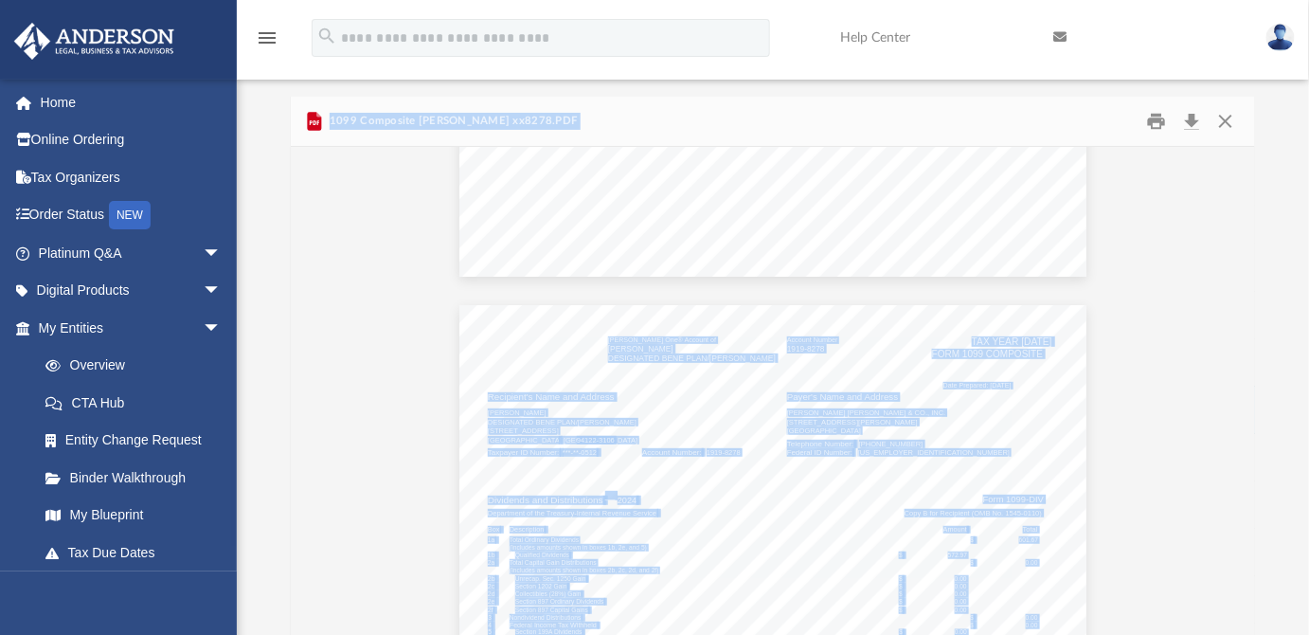
scroll to position [0, 0]
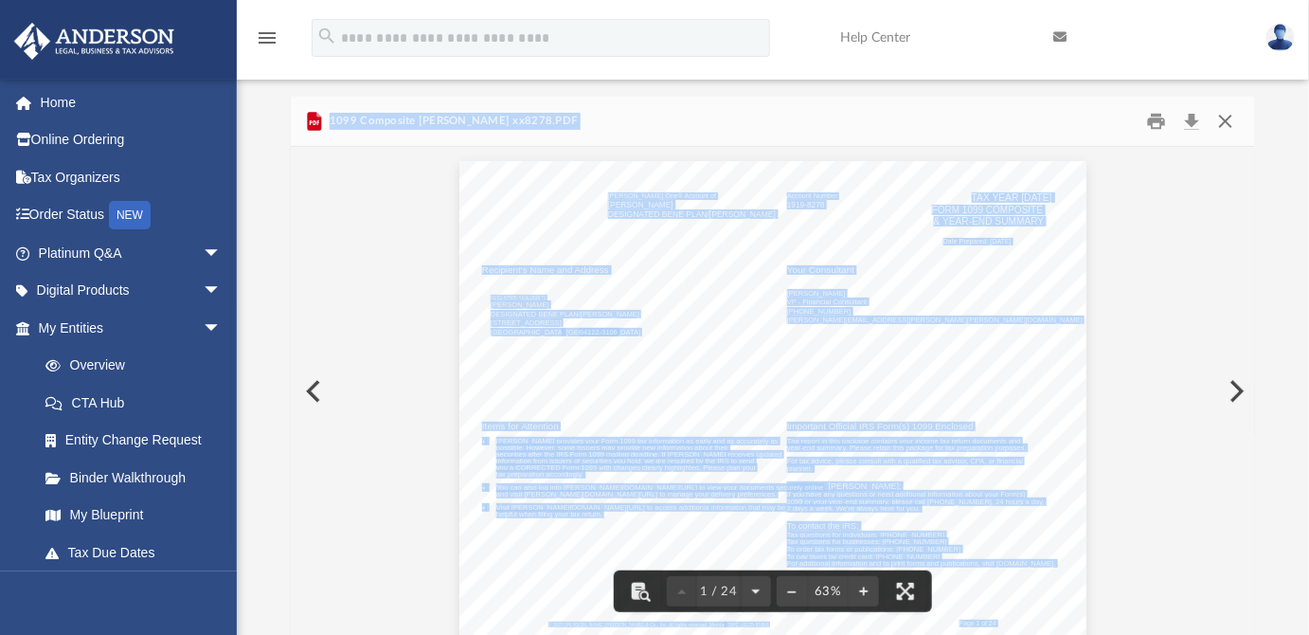
click at [1228, 115] on button "Close" at bounding box center [1226, 121] width 34 height 29
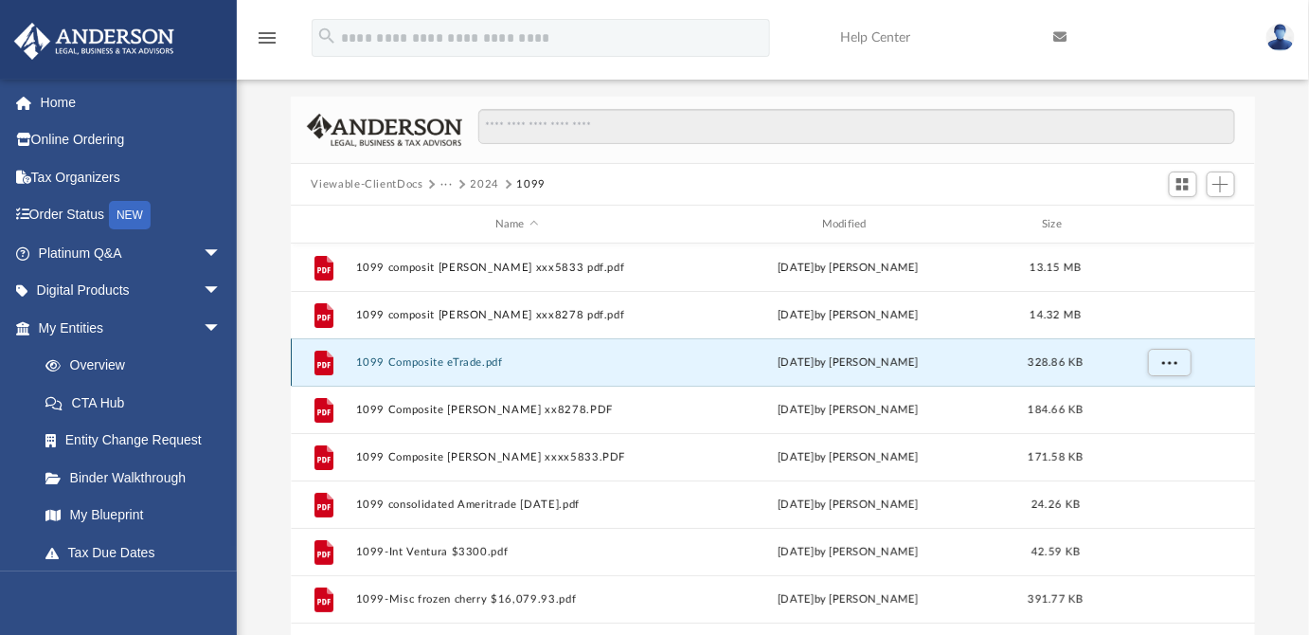
click at [548, 362] on button "1099 Composite eTrade.pdf" at bounding box center [516, 362] width 323 height 12
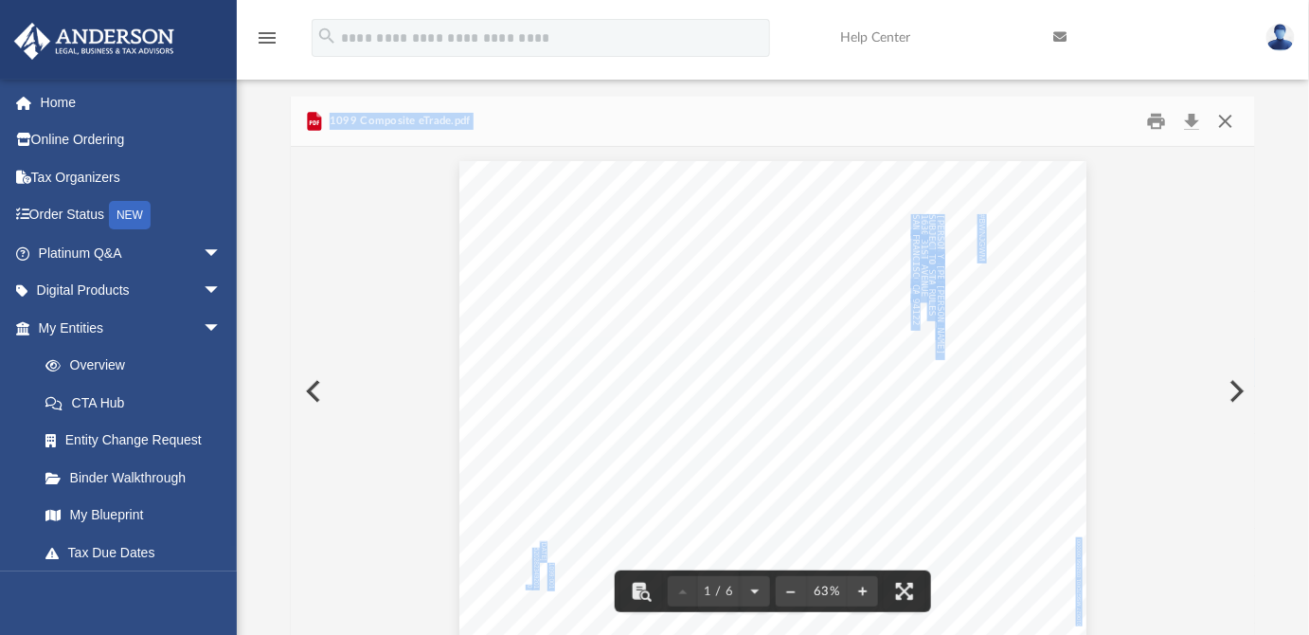
click at [1226, 125] on button "Close" at bounding box center [1226, 121] width 34 height 29
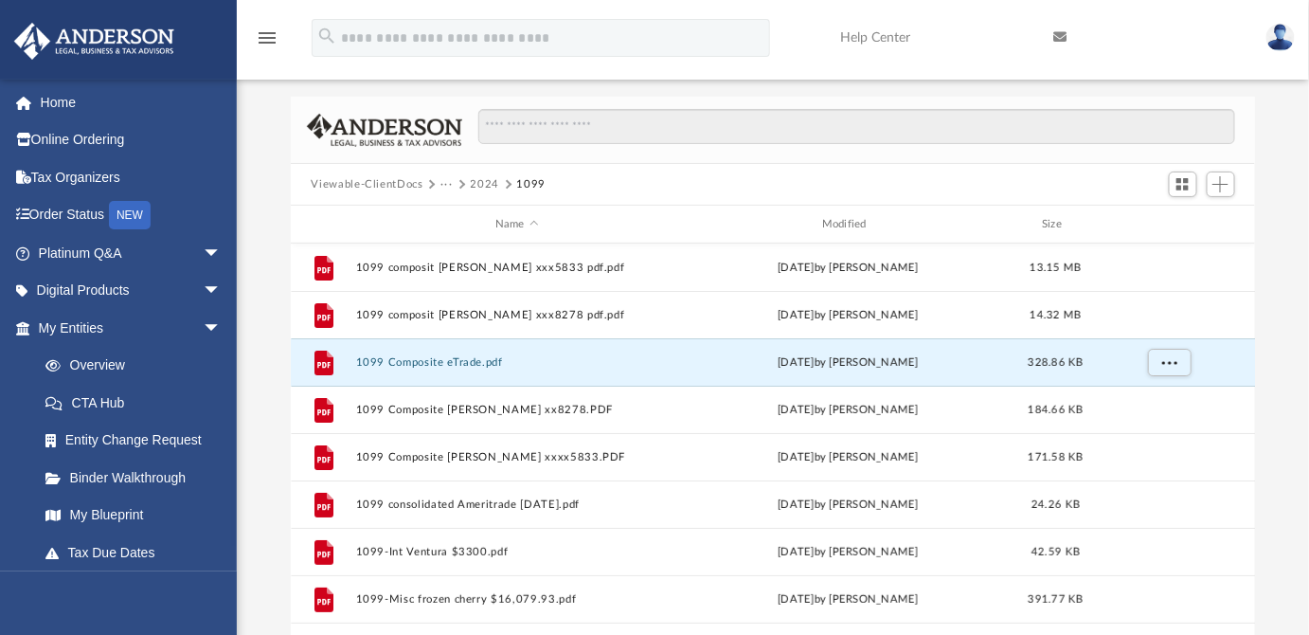
click at [482, 181] on button "2024" at bounding box center [485, 184] width 29 height 17
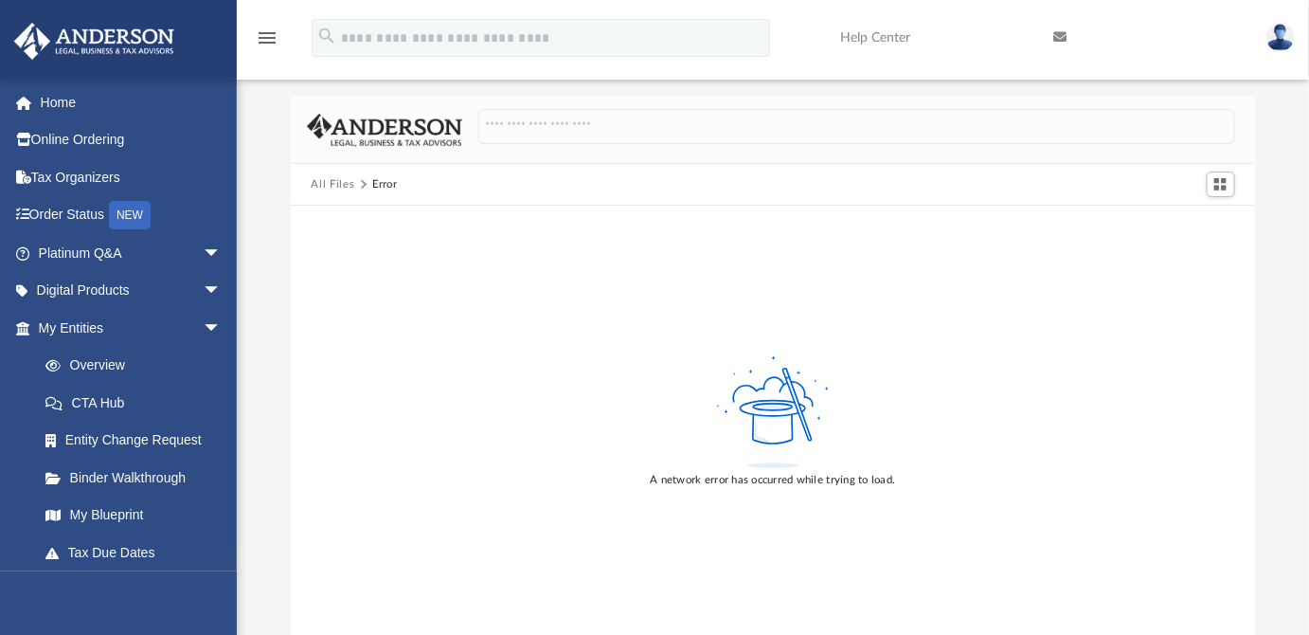
click at [341, 179] on button "All Files" at bounding box center [333, 184] width 44 height 17
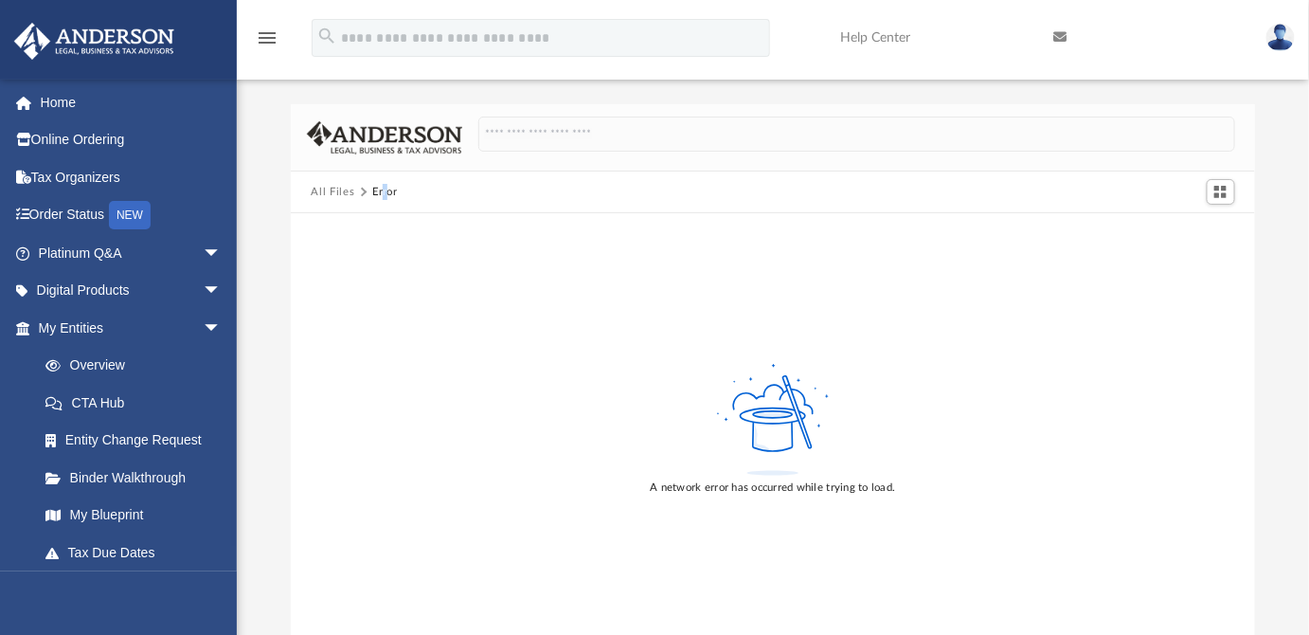
click at [383, 193] on div "Error" at bounding box center [384, 192] width 25 height 17
click at [338, 189] on button "All Files" at bounding box center [333, 192] width 44 height 17
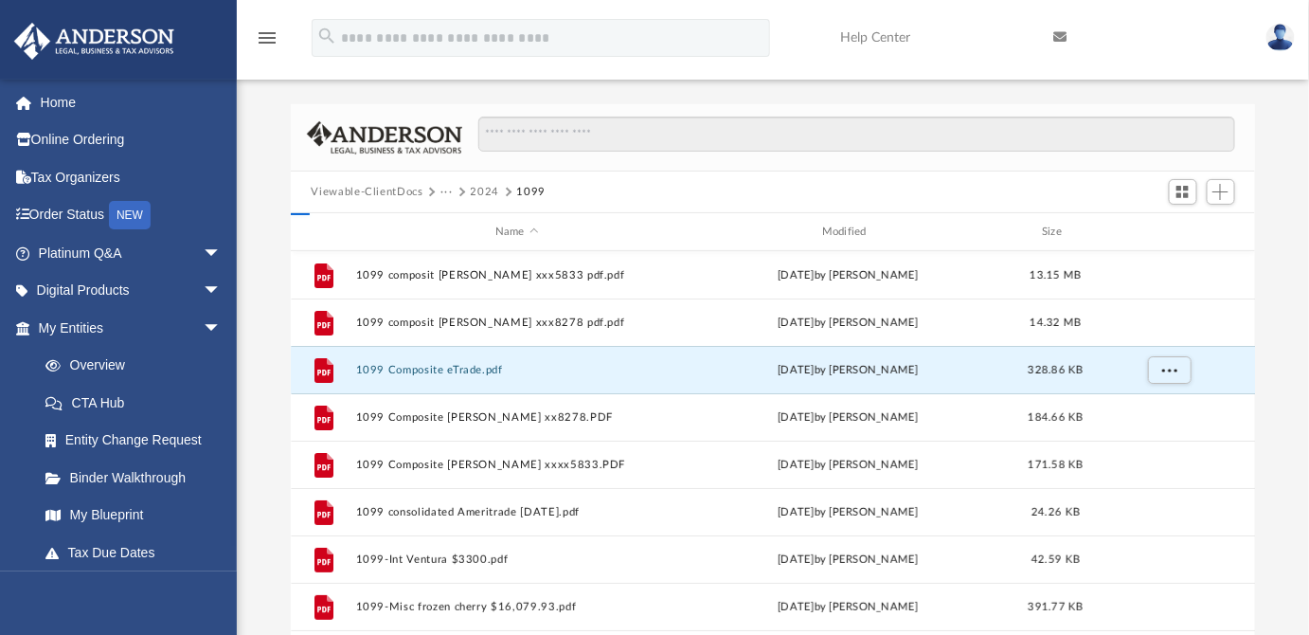
scroll to position [417, 952]
click at [489, 191] on button "2024" at bounding box center [485, 192] width 29 height 17
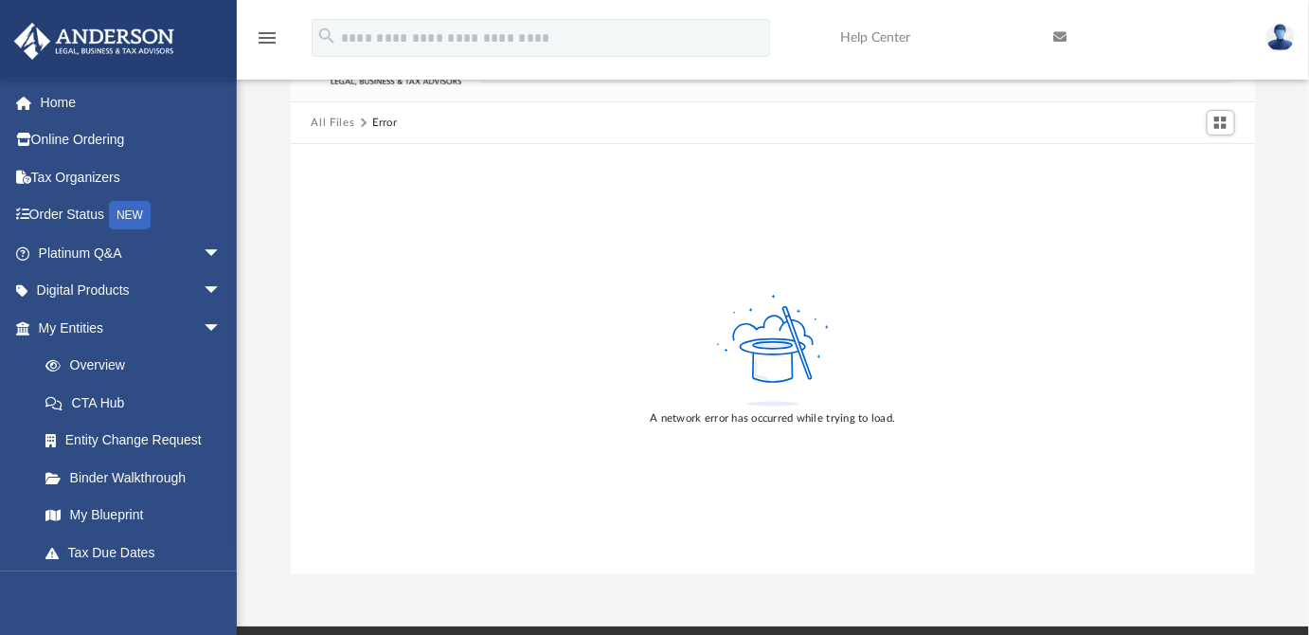
scroll to position [67, 0]
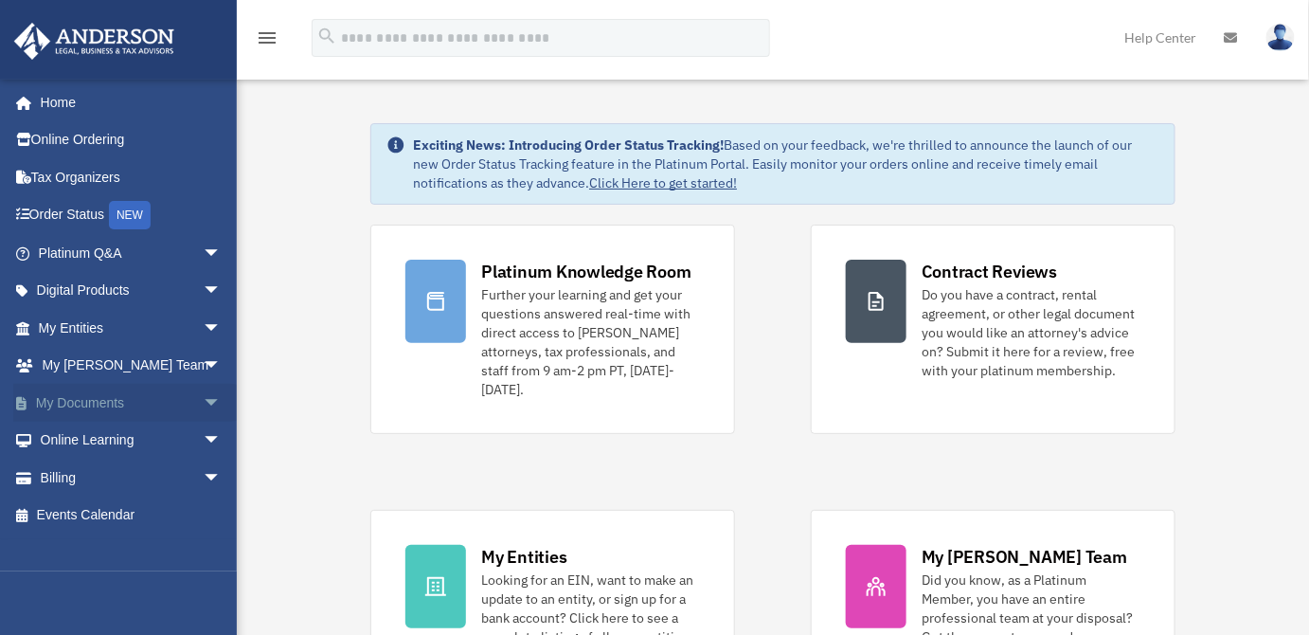
click at [90, 406] on link "My Documents arrow_drop_down" at bounding box center [131, 403] width 237 height 38
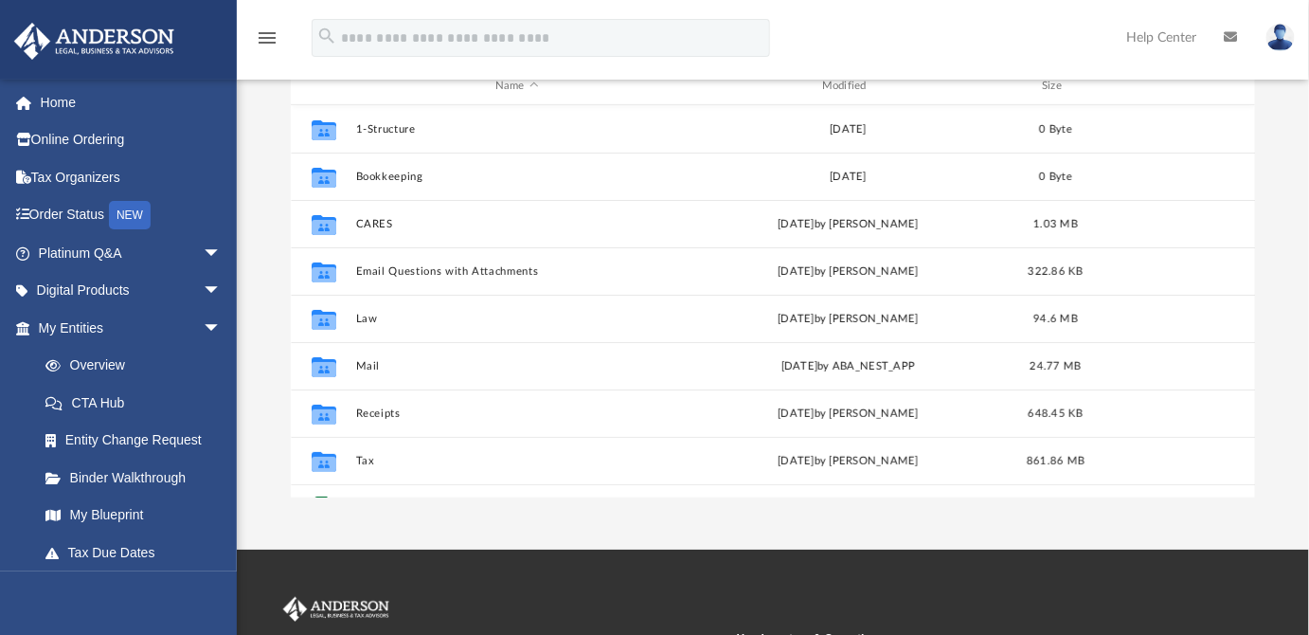
scroll to position [225, 0]
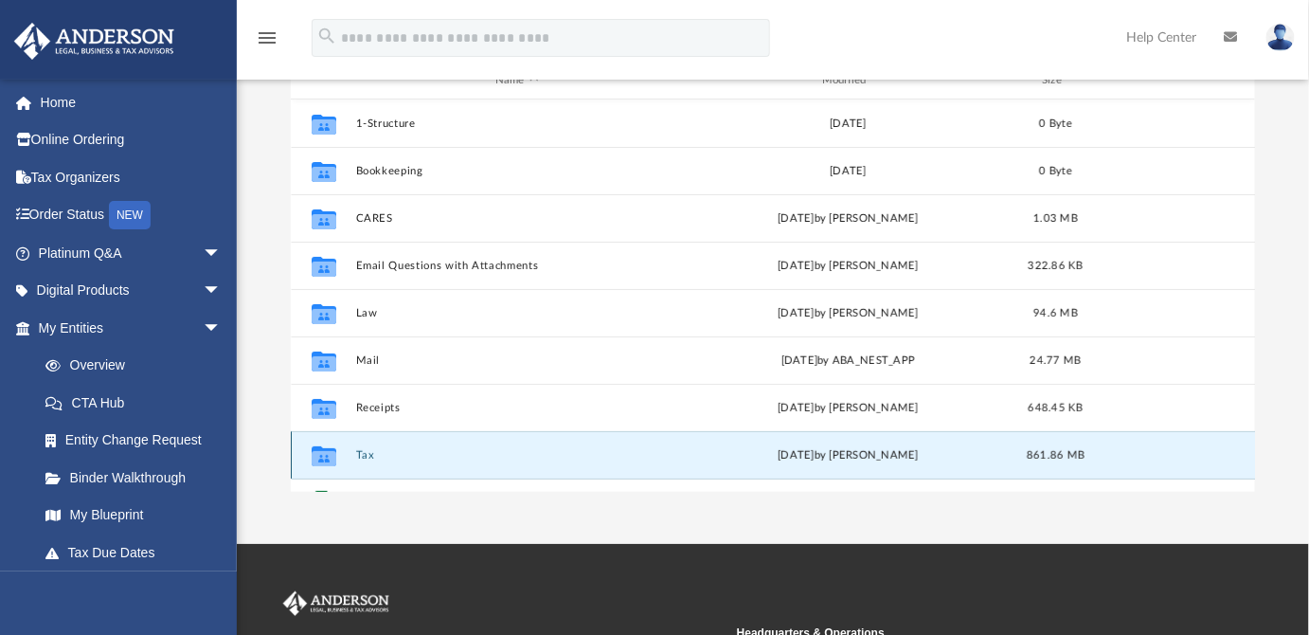
click at [369, 450] on button "Tax" at bounding box center [516, 455] width 323 height 12
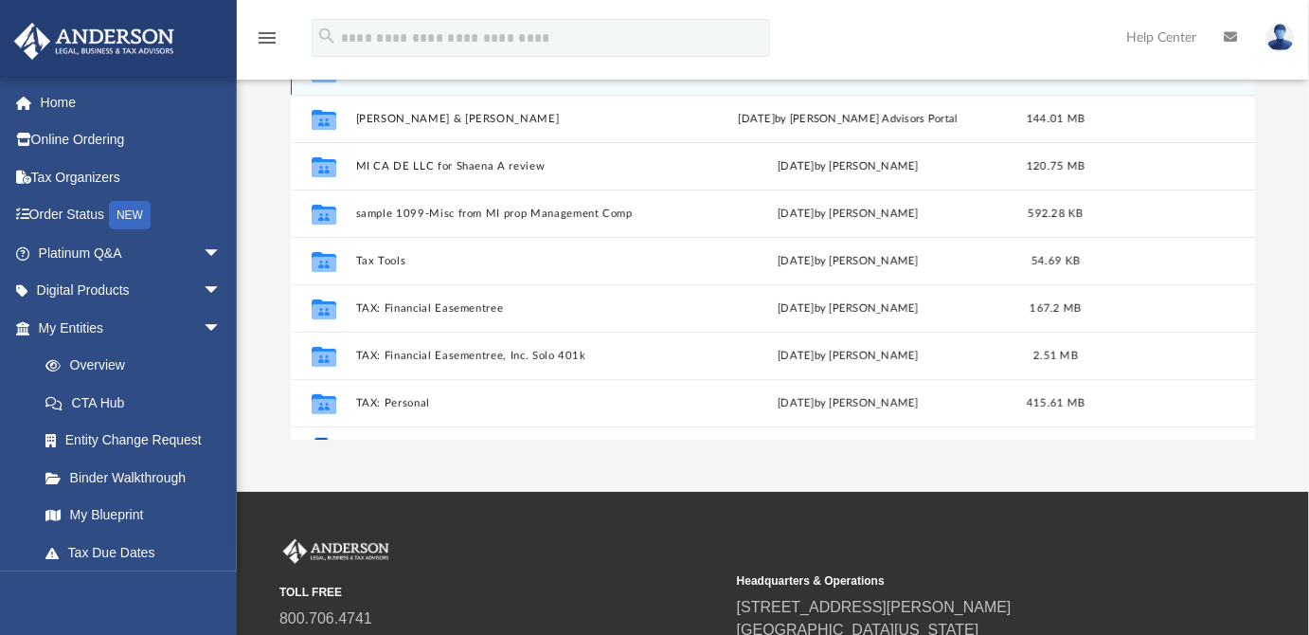
scroll to position [289, 0]
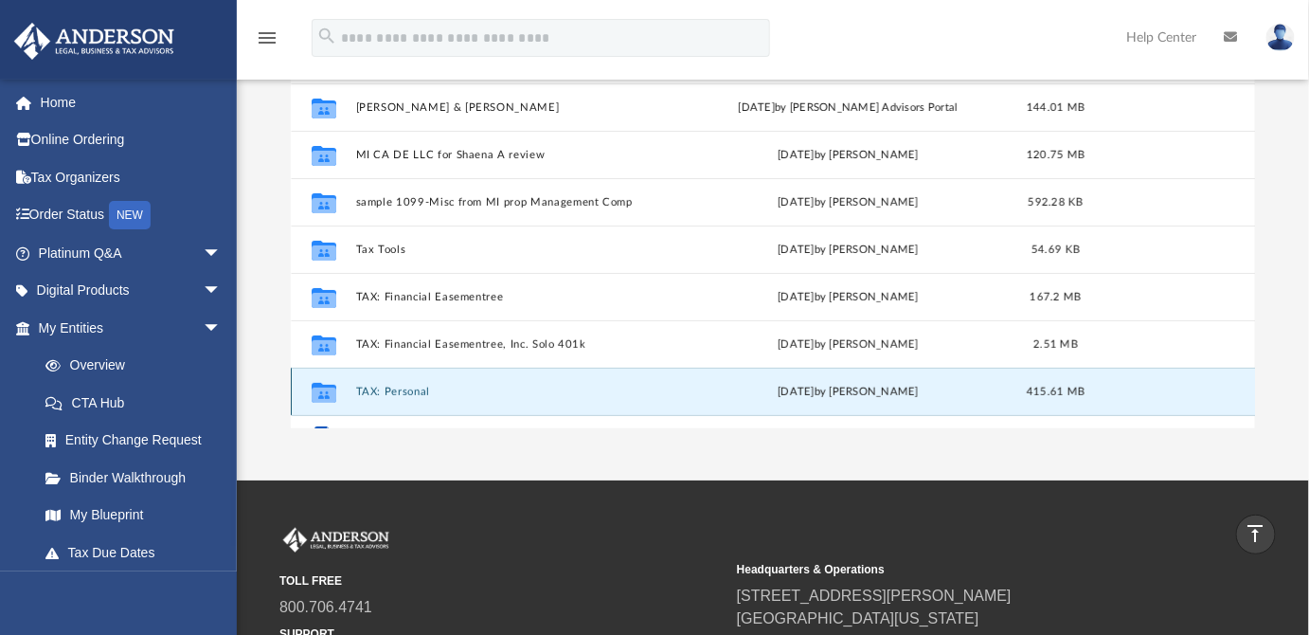
click at [409, 392] on button "TAX: Personal" at bounding box center [516, 392] width 323 height 12
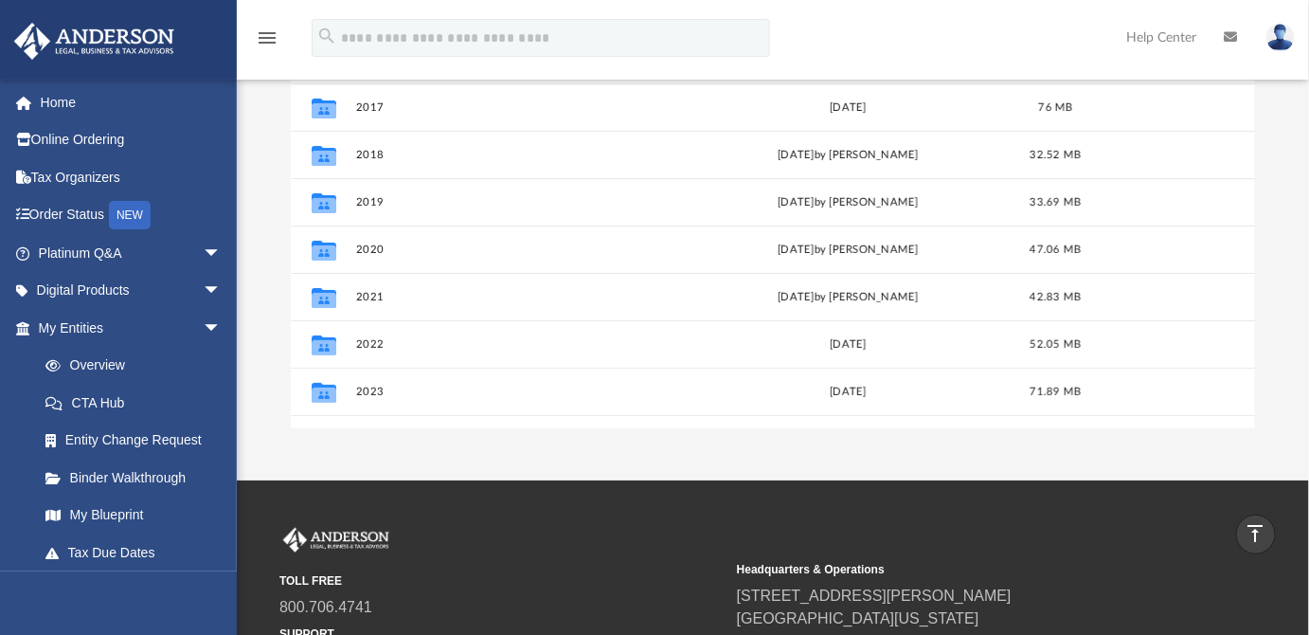
scroll to position [32, 0]
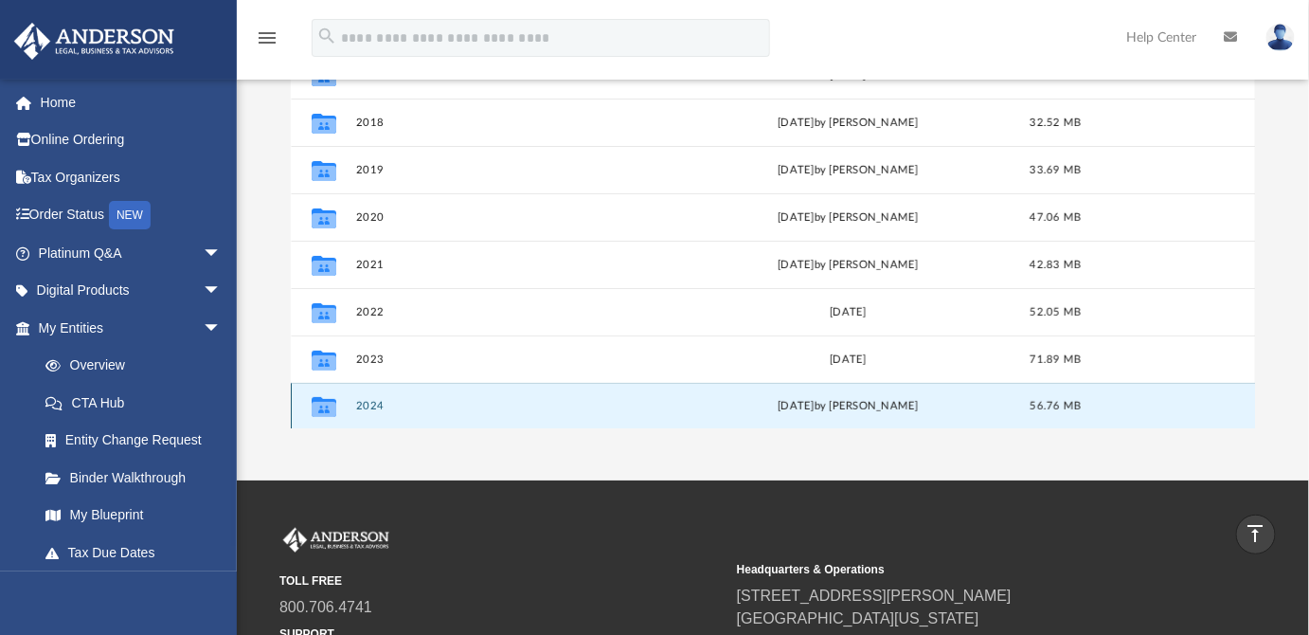
click at [371, 405] on button "2024" at bounding box center [516, 406] width 323 height 12
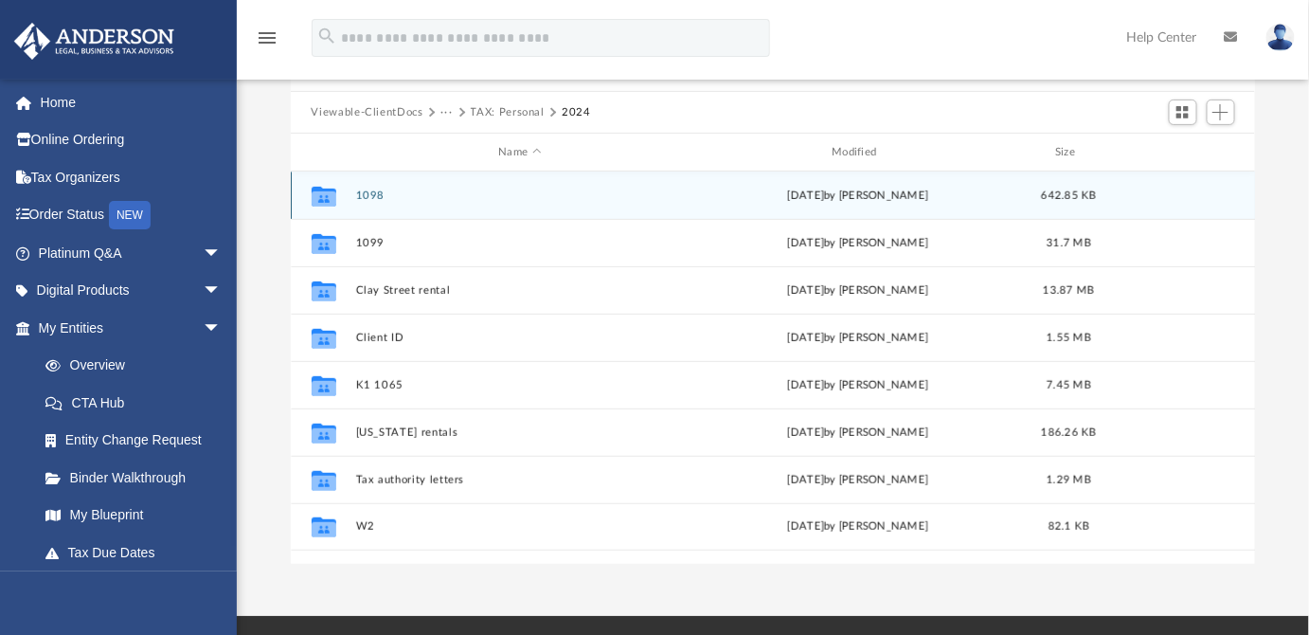
scroll to position [149, 0]
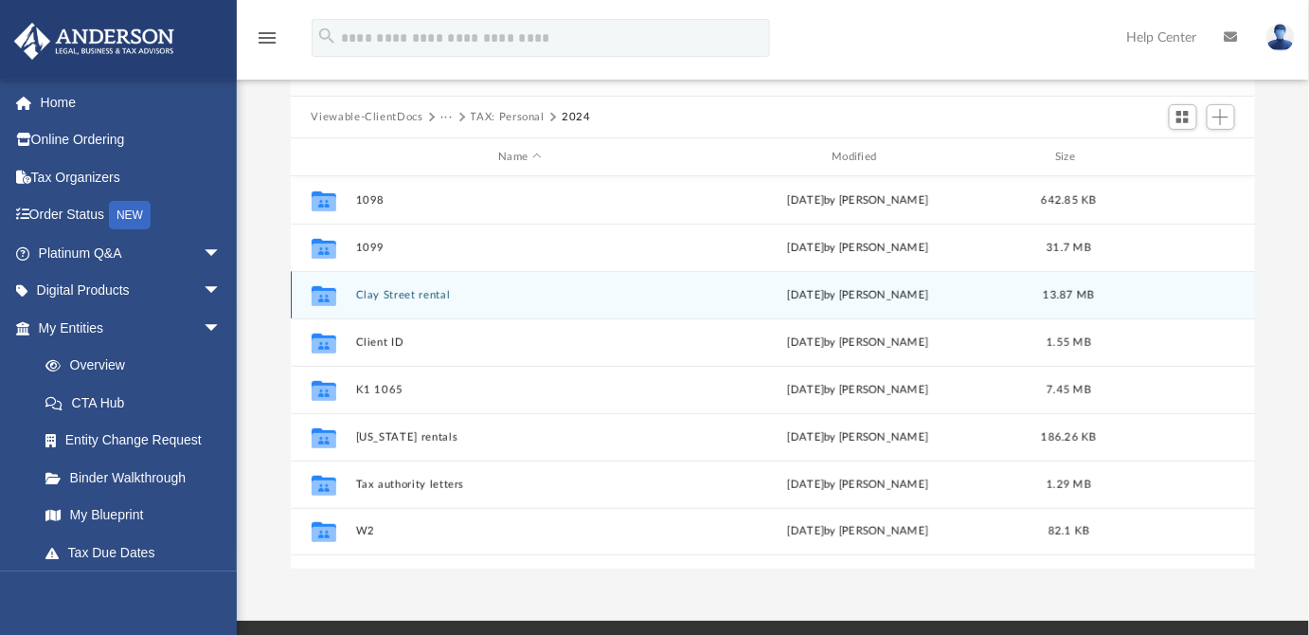
click at [423, 290] on button "Clay Street rental" at bounding box center [520, 295] width 330 height 12
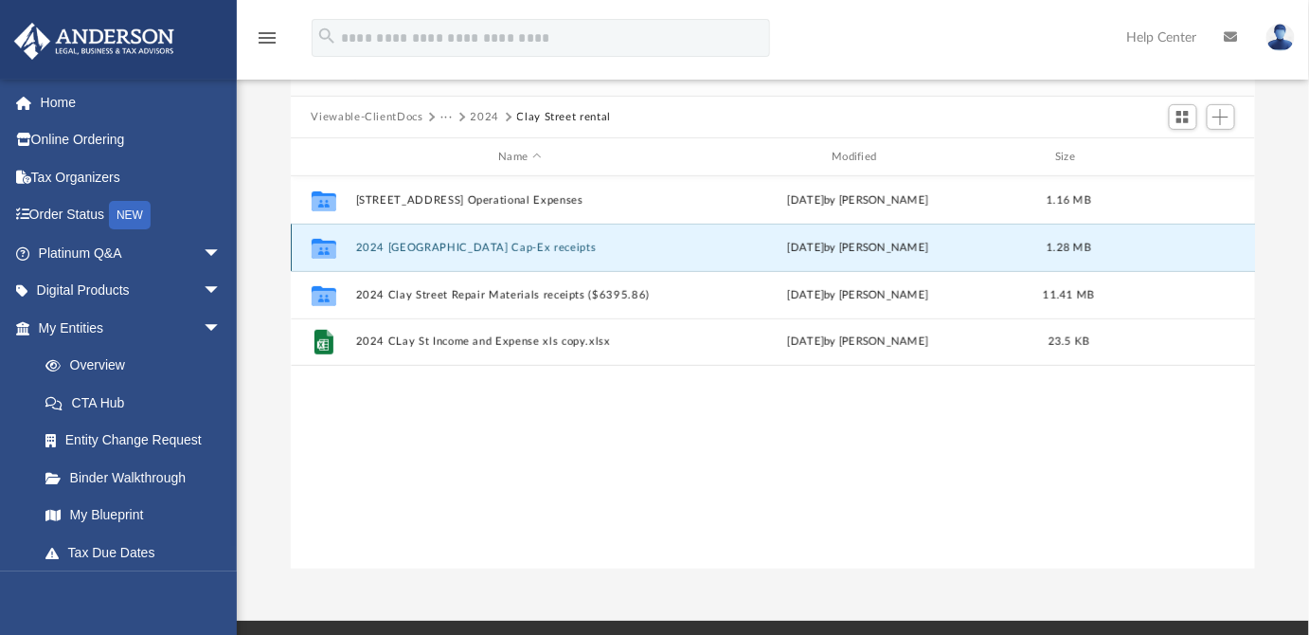
click at [502, 246] on button "2024 [GEOGRAPHIC_DATA] Cap-Ex receipts" at bounding box center [520, 248] width 330 height 12
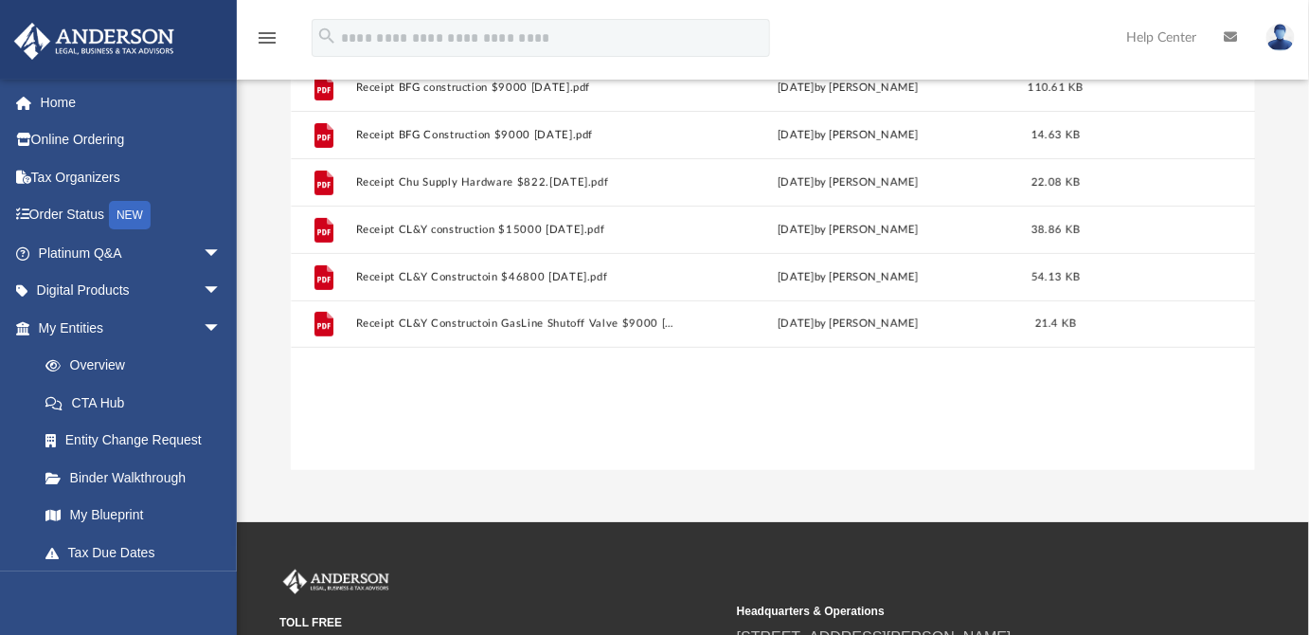
scroll to position [0, 0]
